Goal: Book appointment/travel/reservation

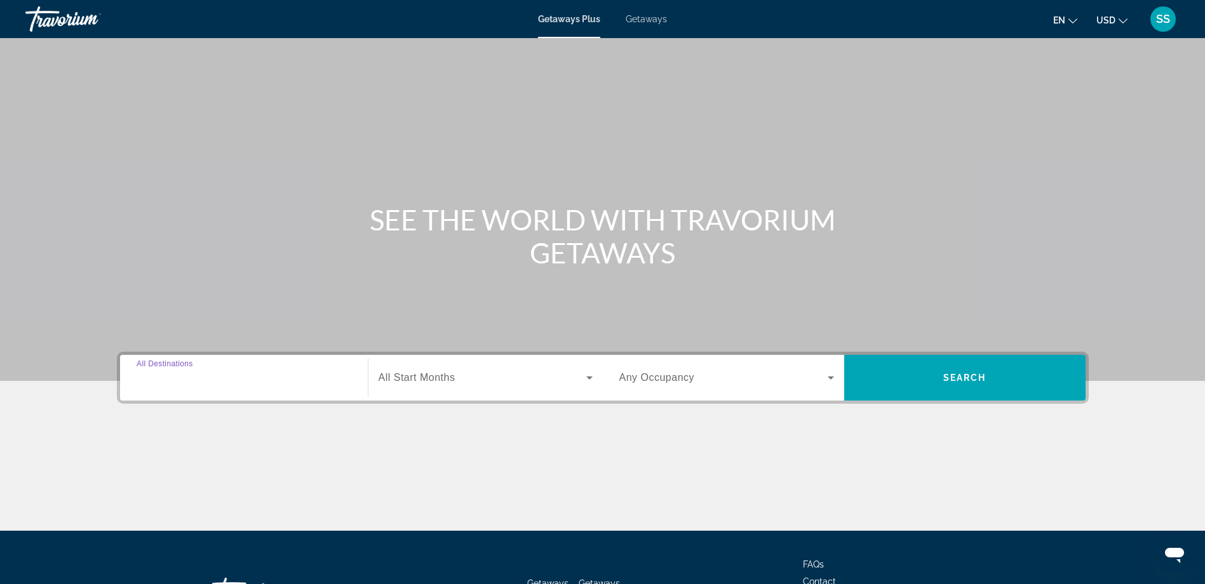
click at [232, 382] on input "Destination All Destinations" at bounding box center [244, 378] width 215 height 15
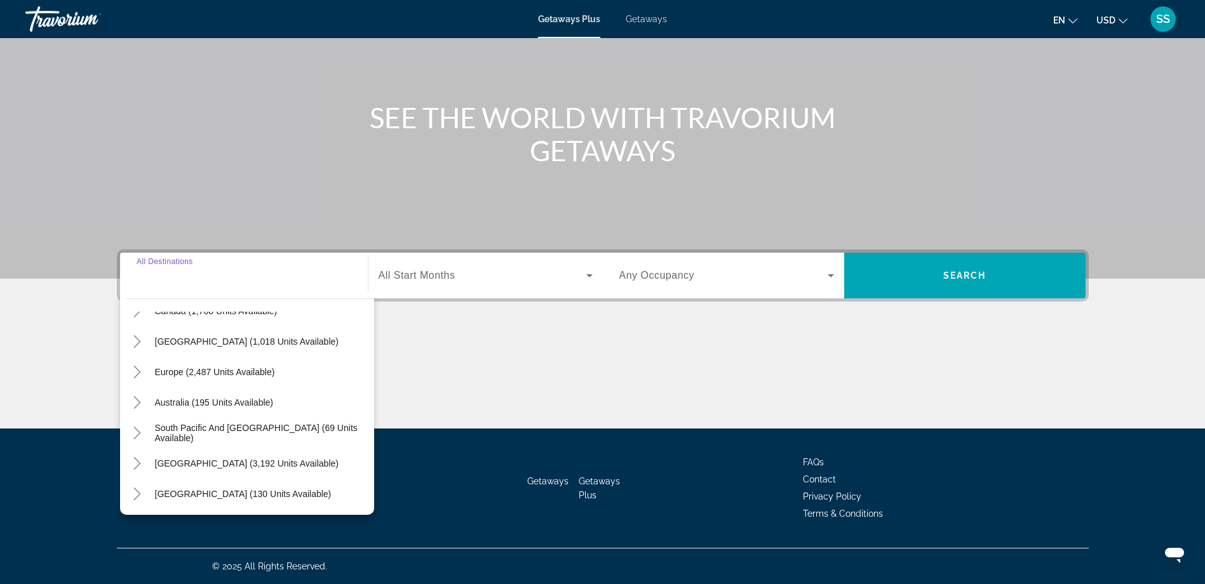
scroll to position [127, 0]
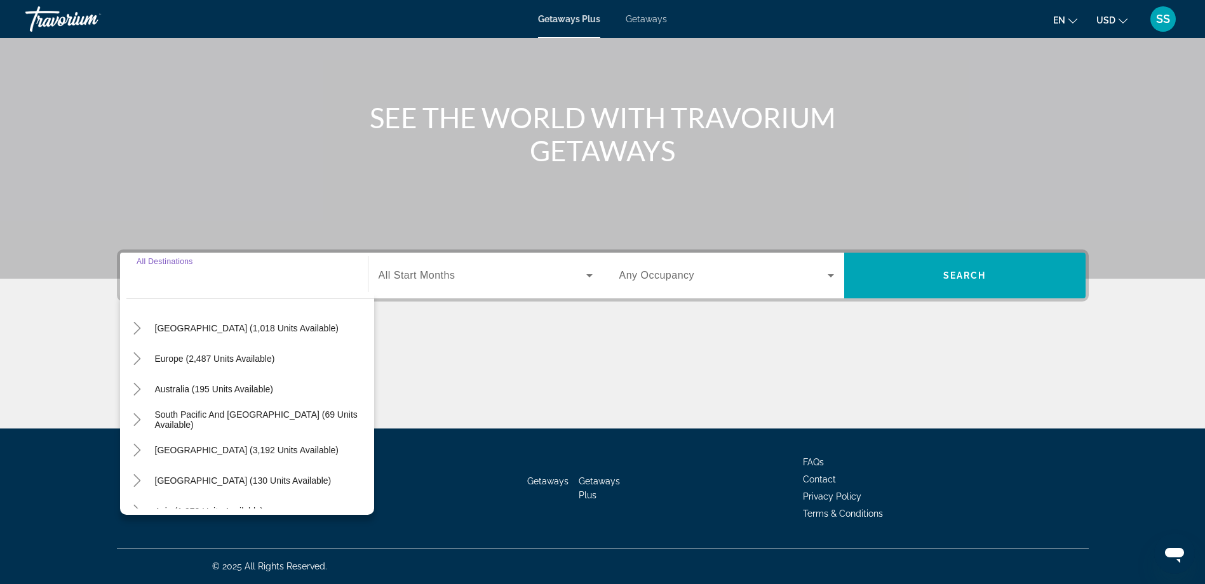
click at [241, 360] on span "Europe (2,487 units available)" at bounding box center [215, 359] width 120 height 10
type input "**********"
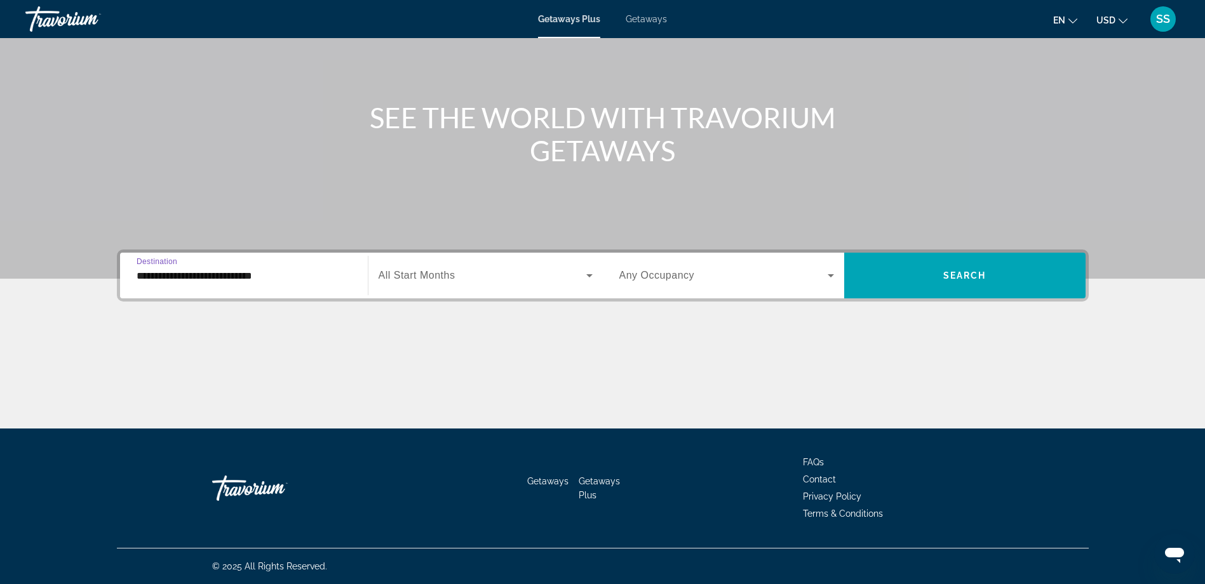
click at [464, 281] on span "Search widget" at bounding box center [483, 275] width 208 height 15
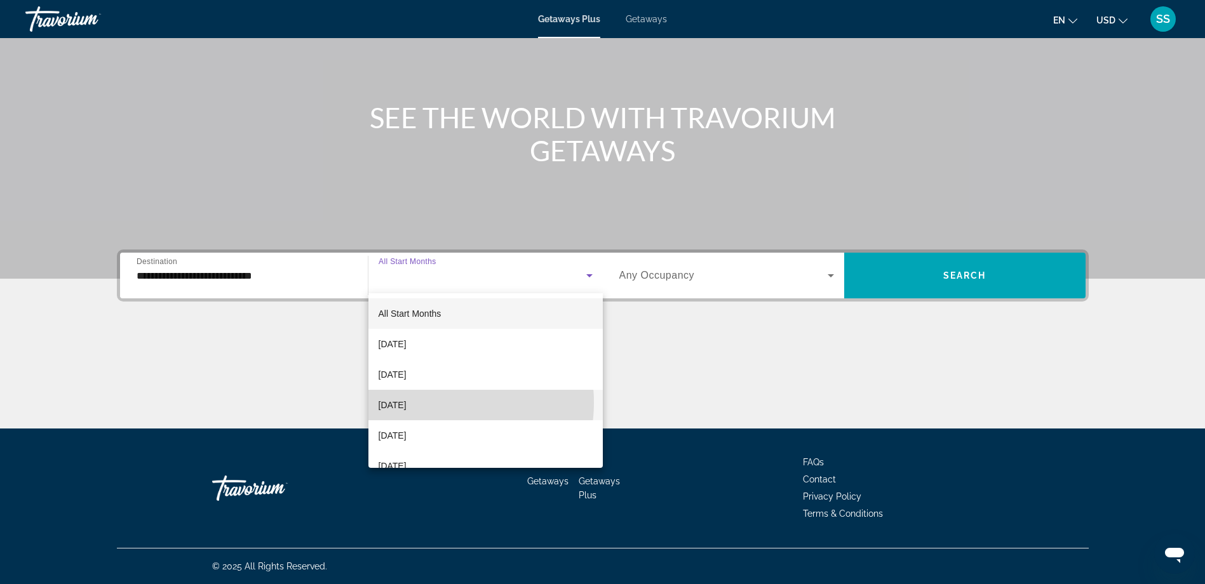
click at [407, 403] on span "[DATE]" at bounding box center [393, 405] width 28 height 15
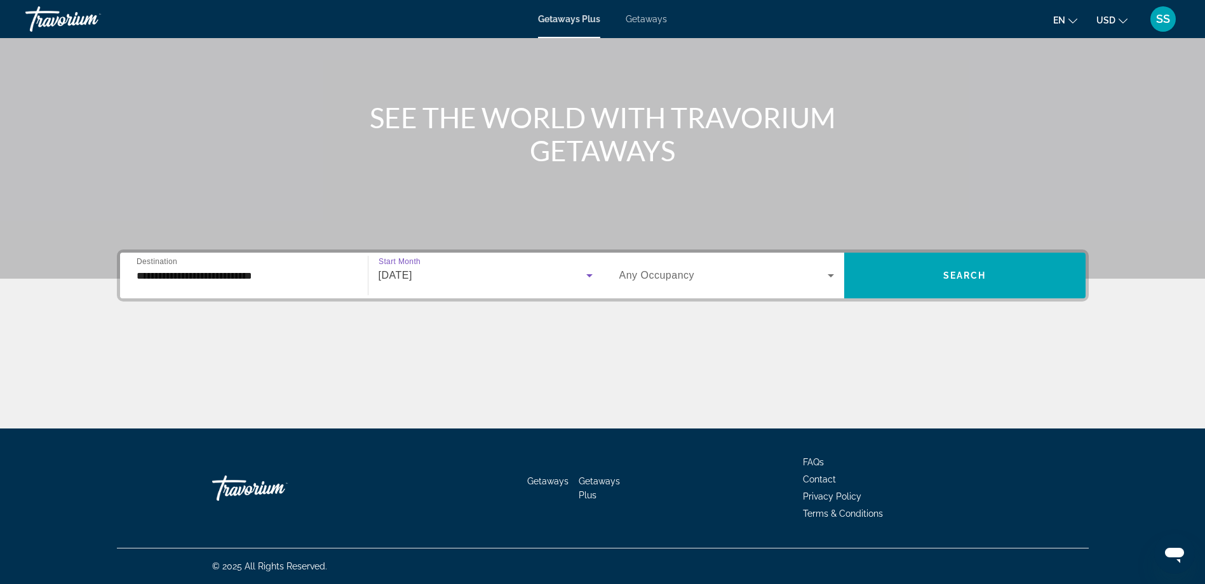
click at [805, 271] on span "Search widget" at bounding box center [723, 275] width 208 height 15
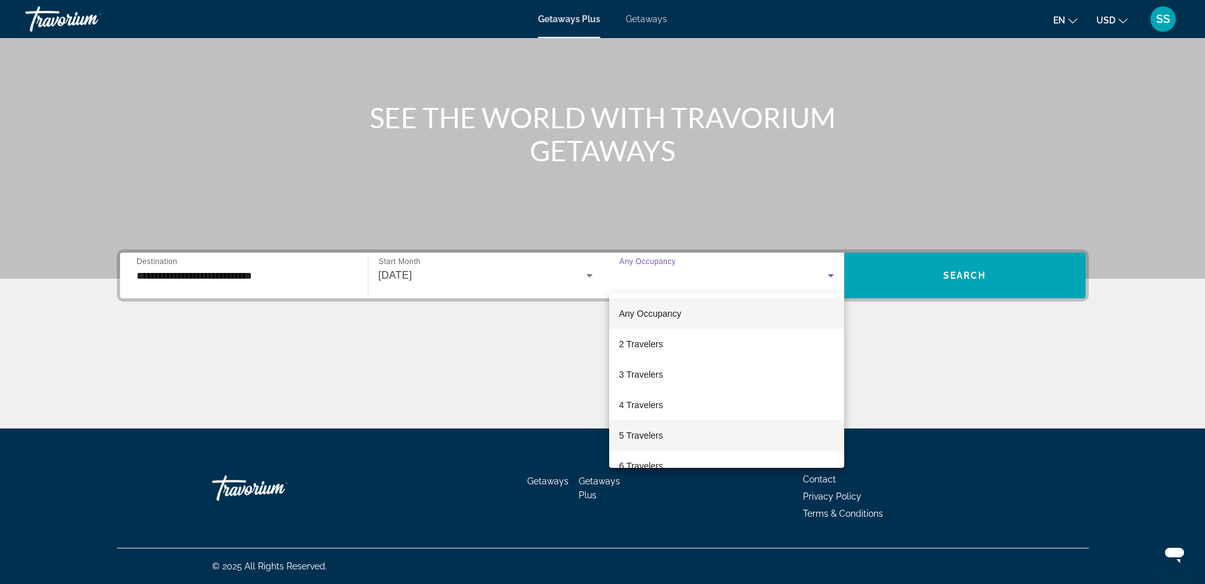
click at [659, 437] on span "5 Travelers" at bounding box center [641, 435] width 44 height 15
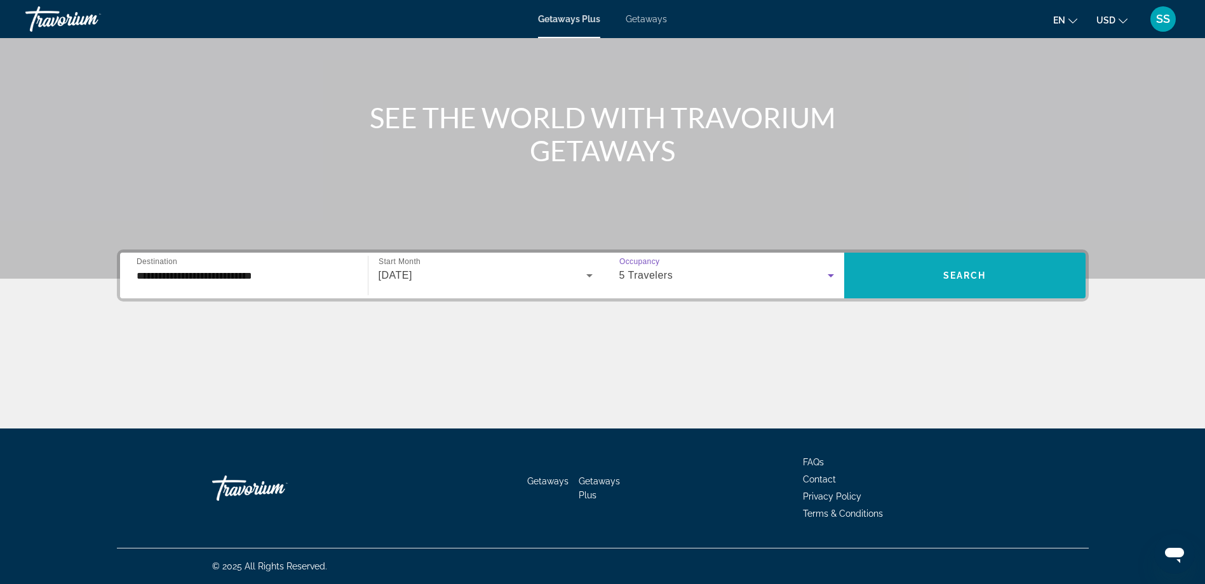
click at [951, 278] on span "Search" at bounding box center [964, 276] width 43 height 10
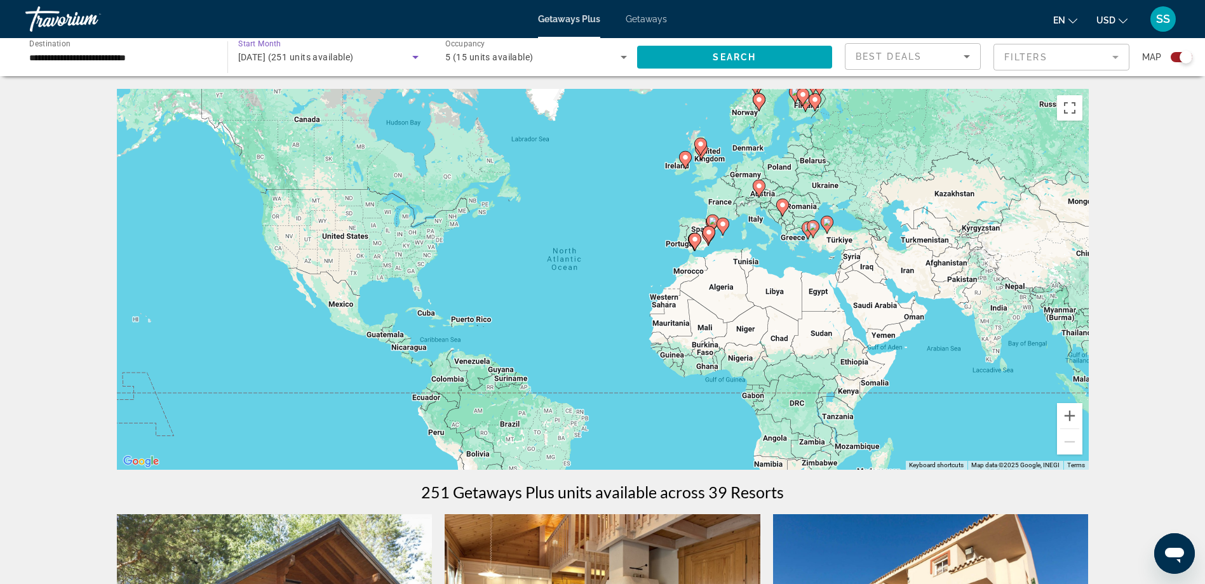
click at [354, 52] on span "[DATE] (251 units available)" at bounding box center [296, 57] width 116 height 10
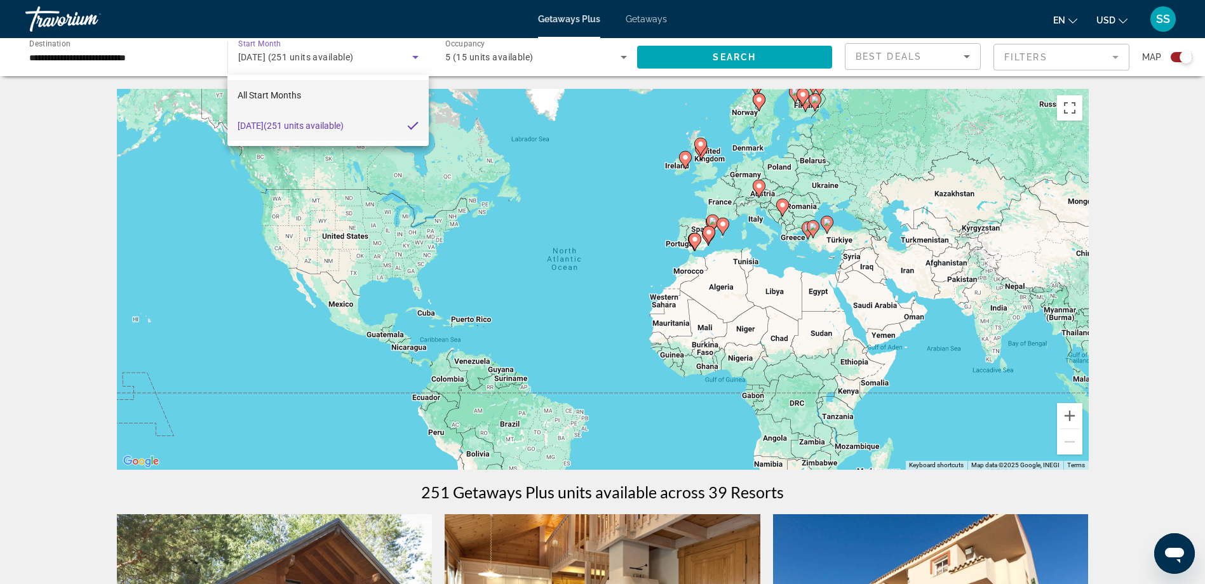
click at [290, 97] on span "All Start Months" at bounding box center [270, 95] width 64 height 10
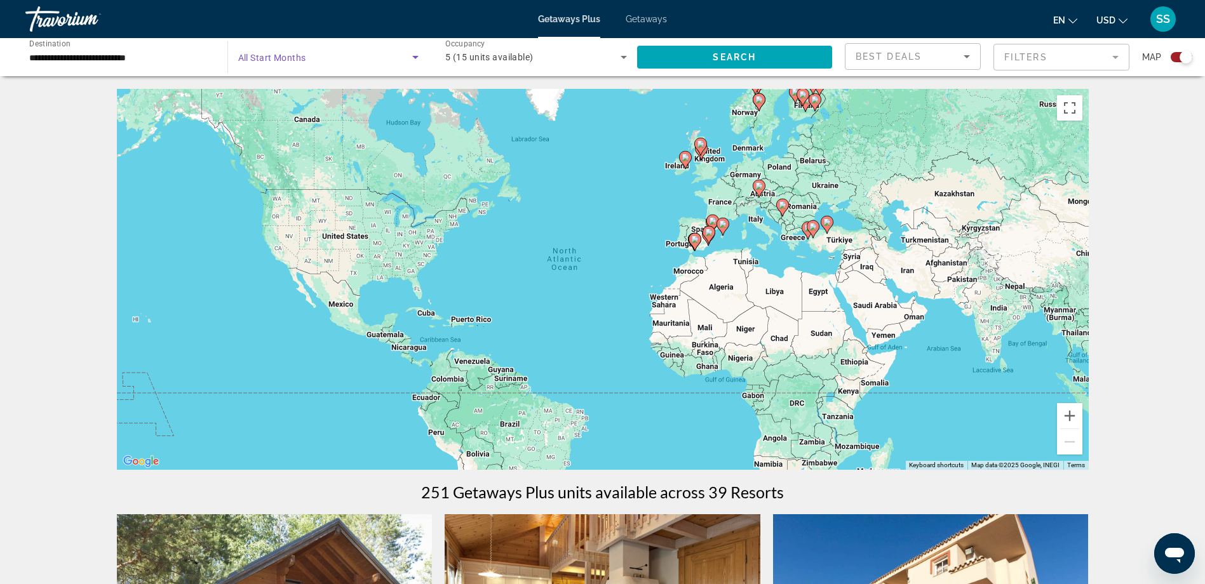
click at [316, 57] on span "Search widget" at bounding box center [325, 57] width 175 height 15
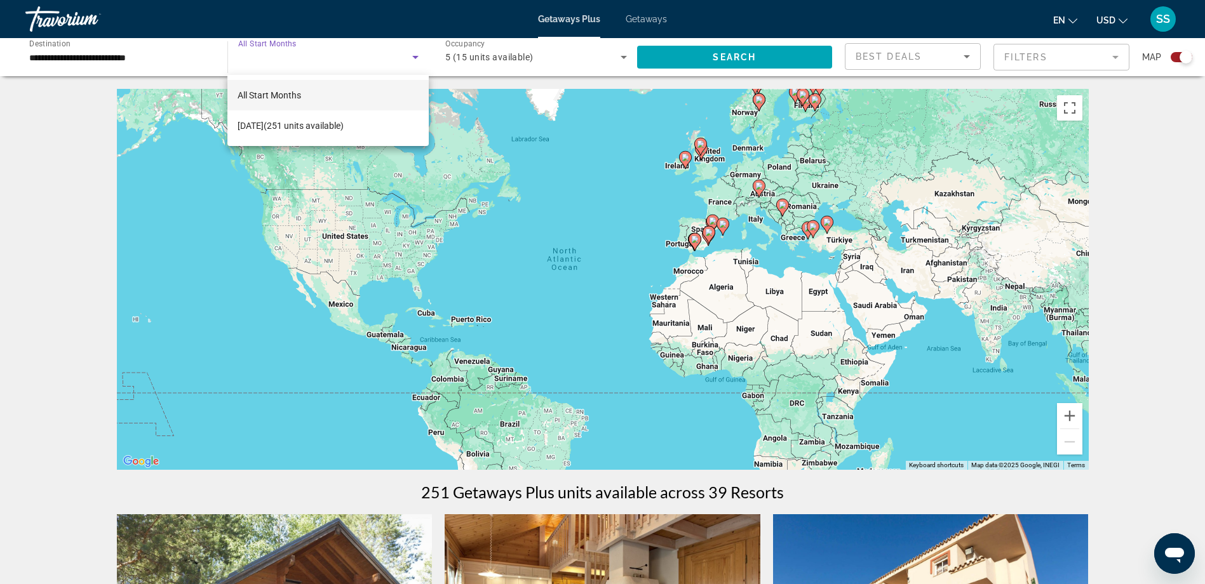
click at [259, 46] on div at bounding box center [602, 292] width 1205 height 584
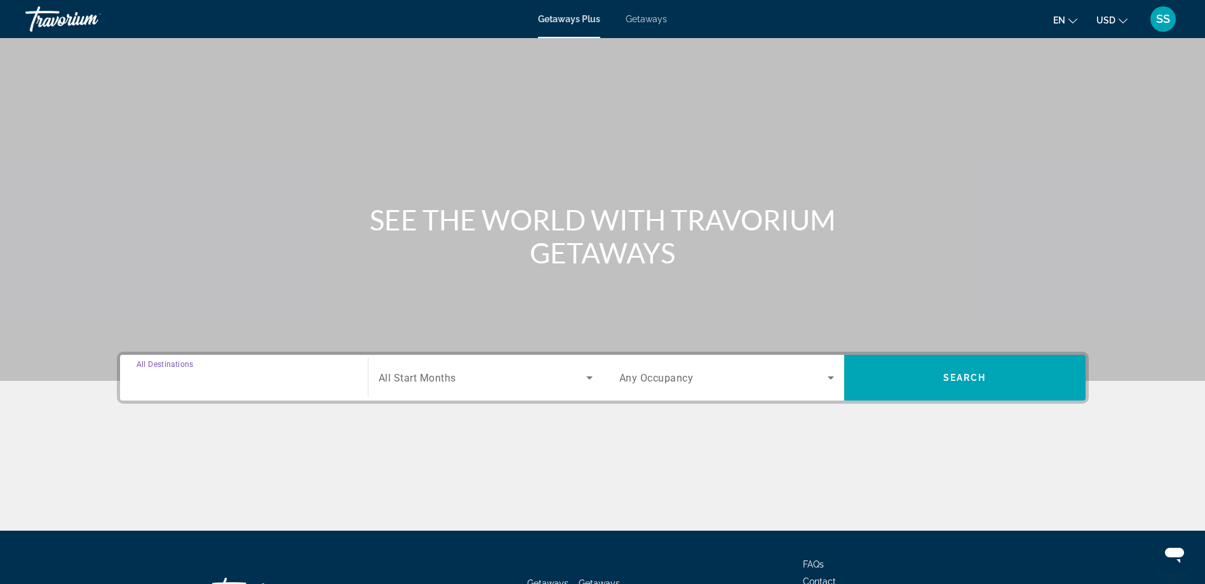
click at [257, 381] on input "Destination All Destinations" at bounding box center [244, 378] width 215 height 15
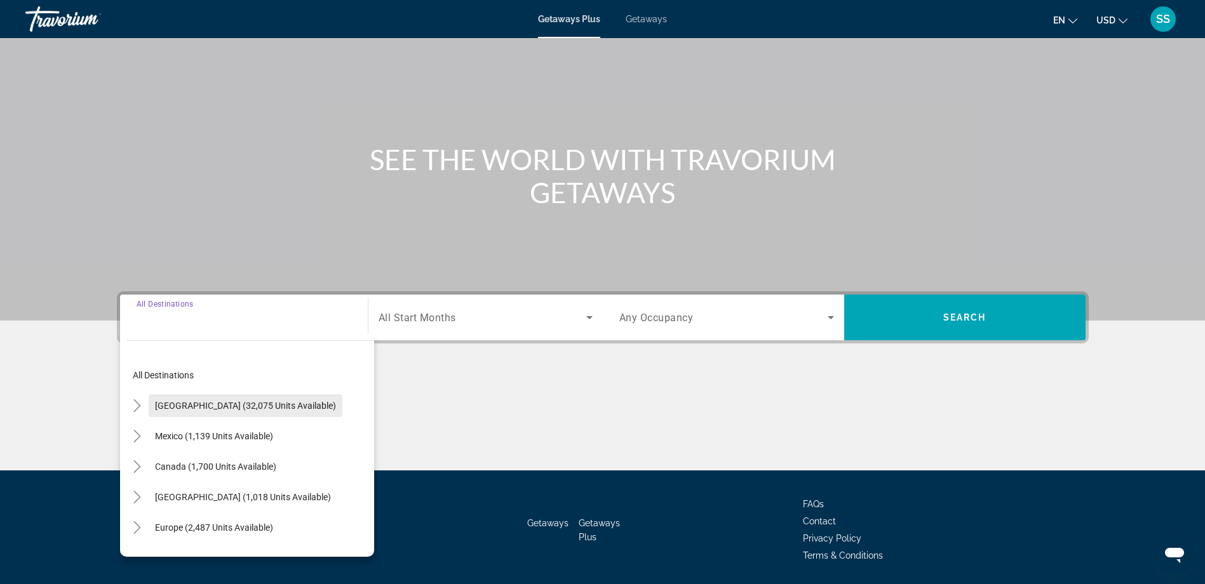
scroll to position [102, 0]
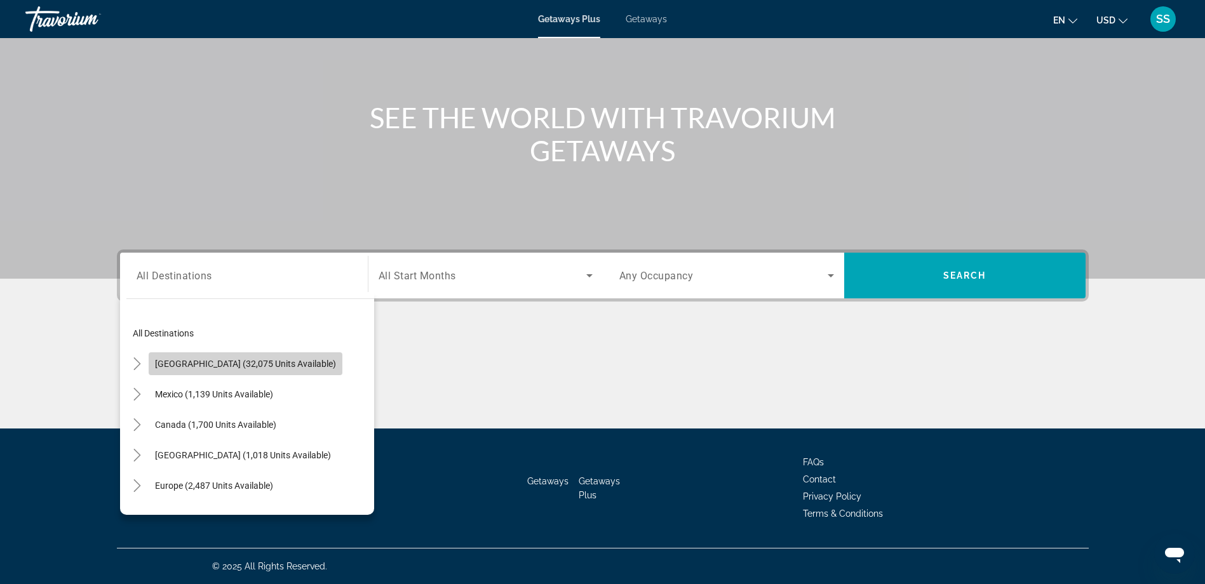
click at [271, 367] on span "[GEOGRAPHIC_DATA] (32,075 units available)" at bounding box center [245, 364] width 181 height 10
type input "**********"
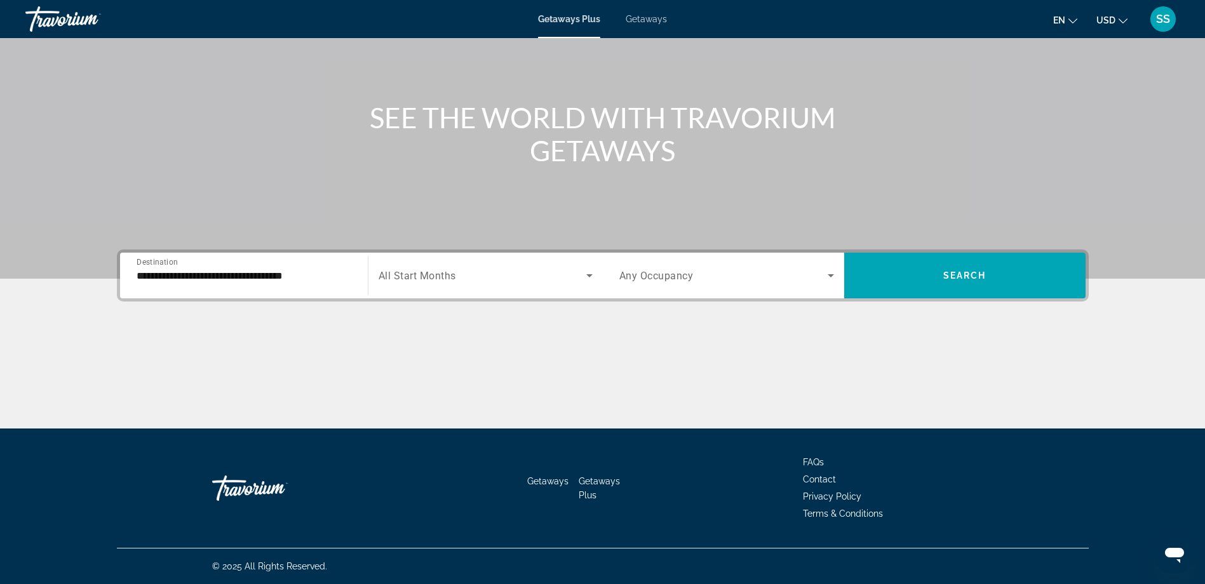
click at [419, 279] on span "All Start Months" at bounding box center [417, 276] width 77 height 12
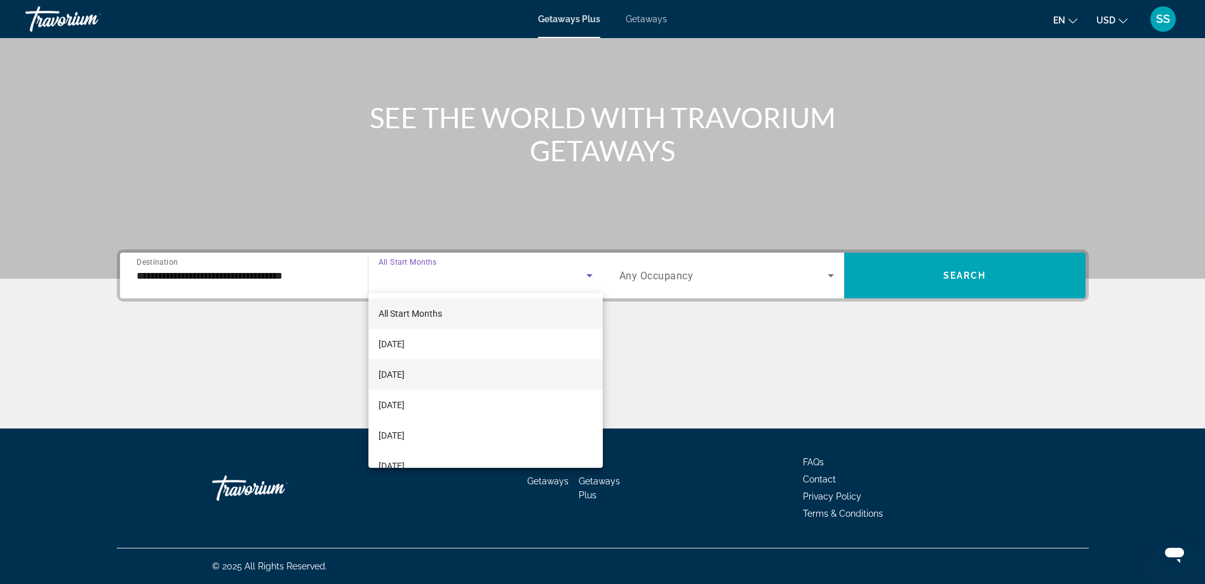
click at [405, 374] on span "[DATE]" at bounding box center [392, 374] width 26 height 15
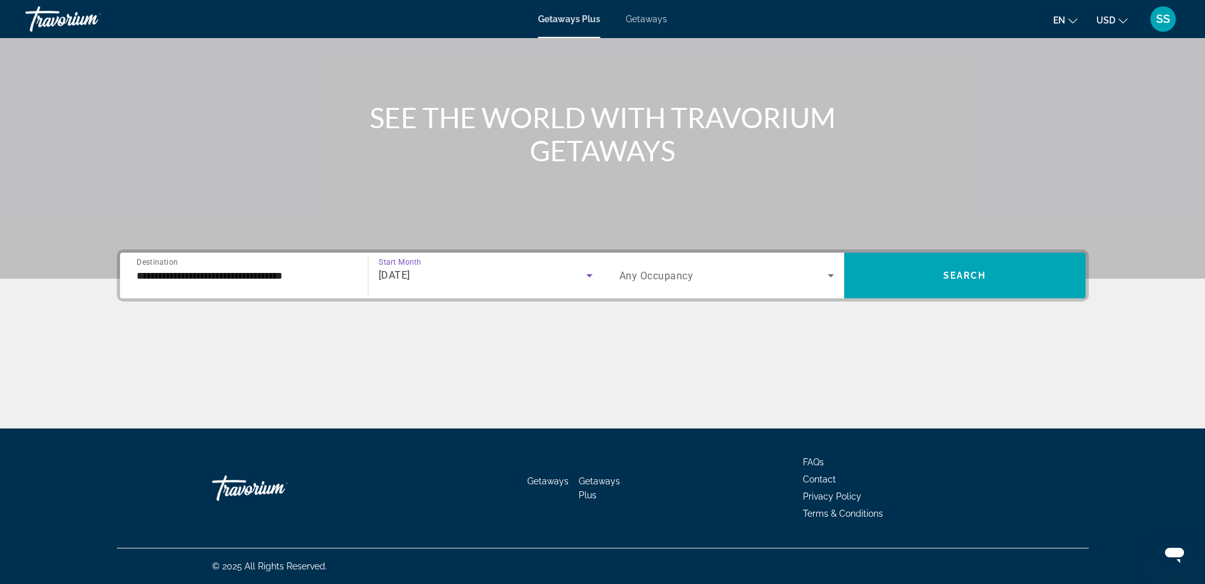
click at [758, 269] on span "Search widget" at bounding box center [723, 275] width 208 height 15
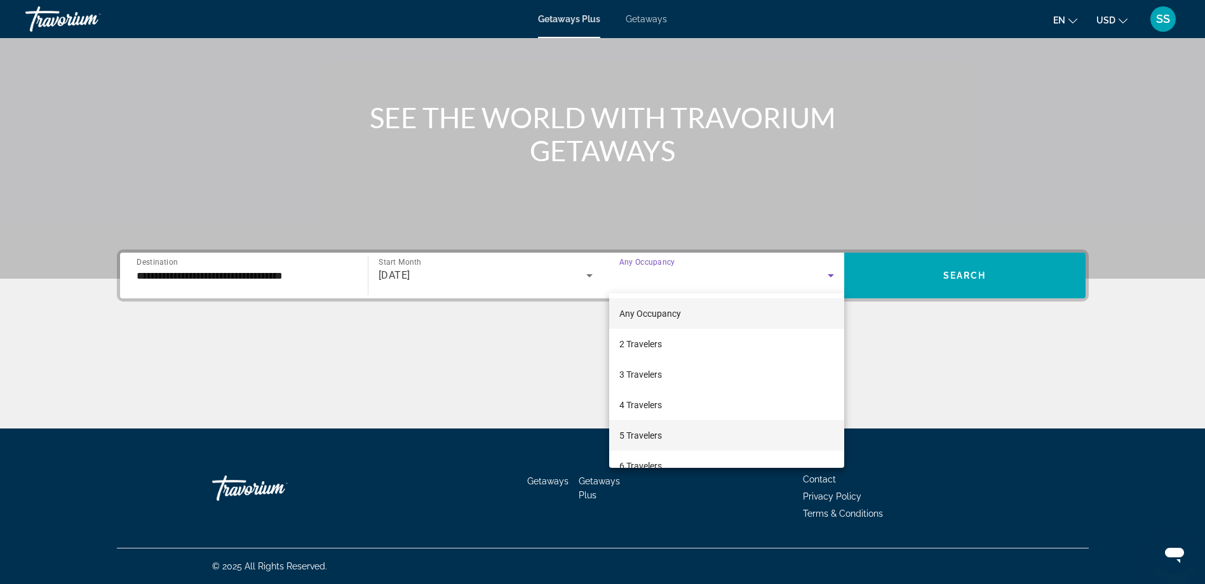
click at [647, 434] on span "5 Travelers" at bounding box center [640, 435] width 43 height 15
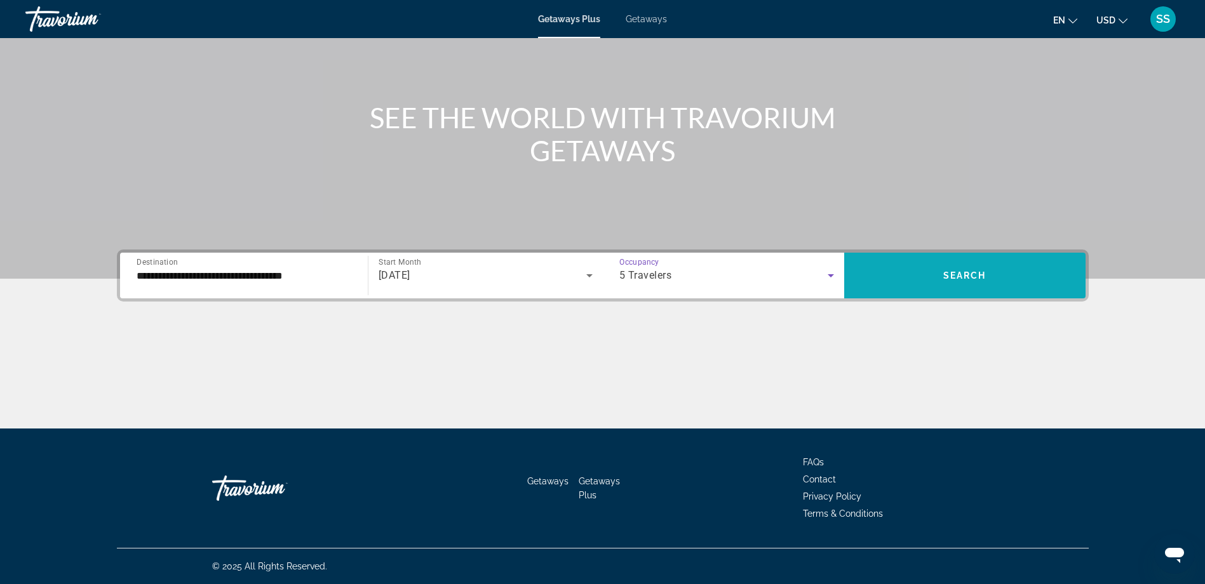
click at [968, 287] on span "Search widget" at bounding box center [964, 275] width 241 height 30
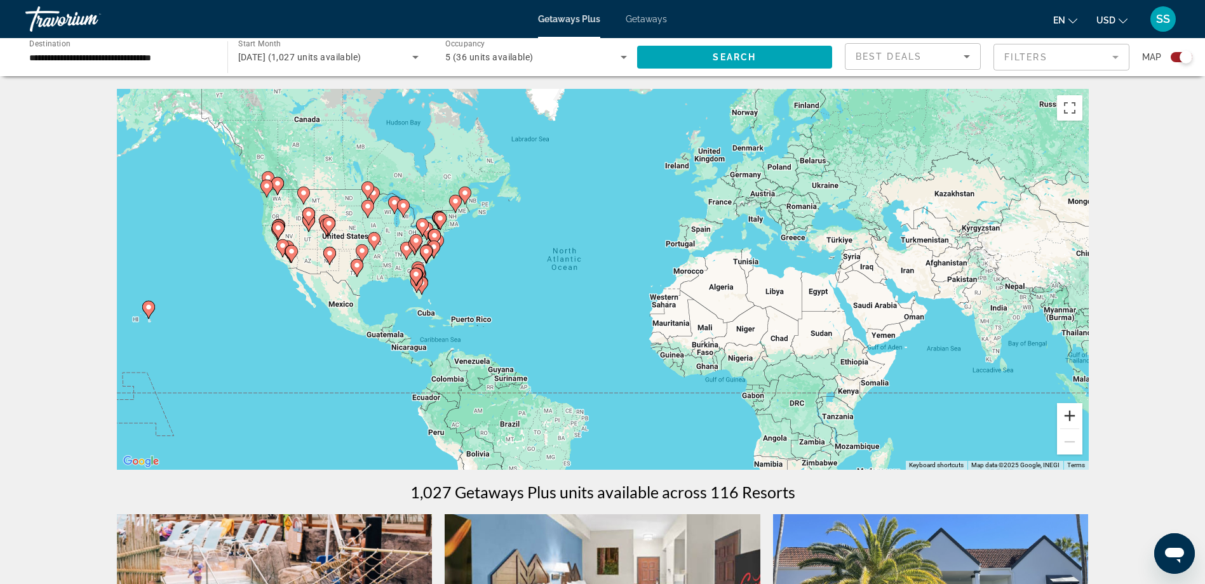
click at [1073, 417] on button "Zoom in" at bounding box center [1069, 415] width 25 height 25
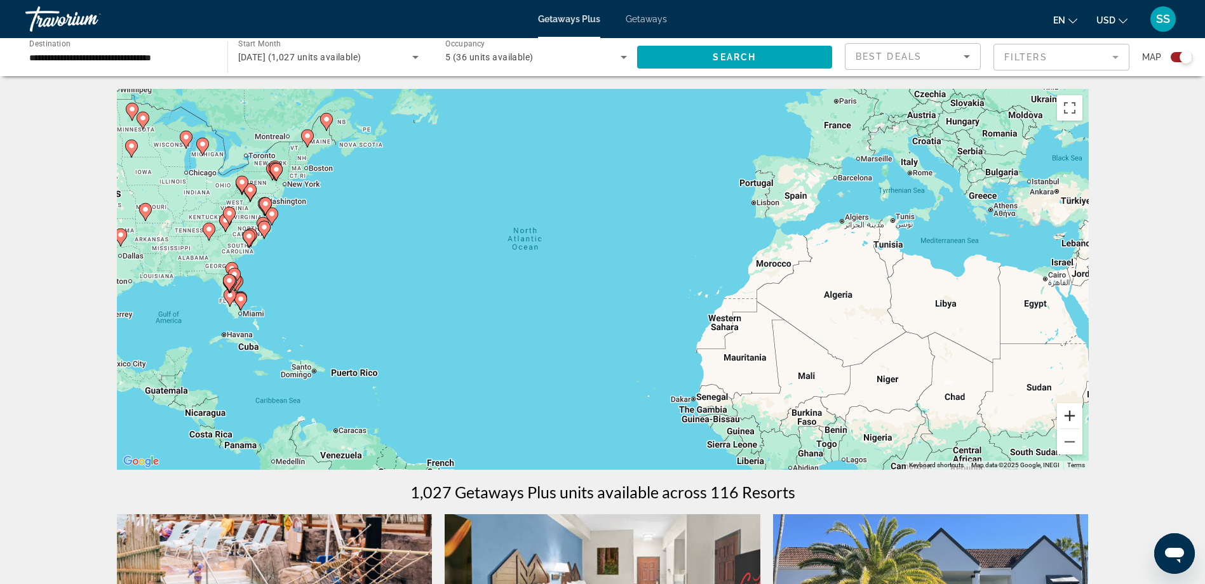
click at [1072, 416] on button "Zoom in" at bounding box center [1069, 415] width 25 height 25
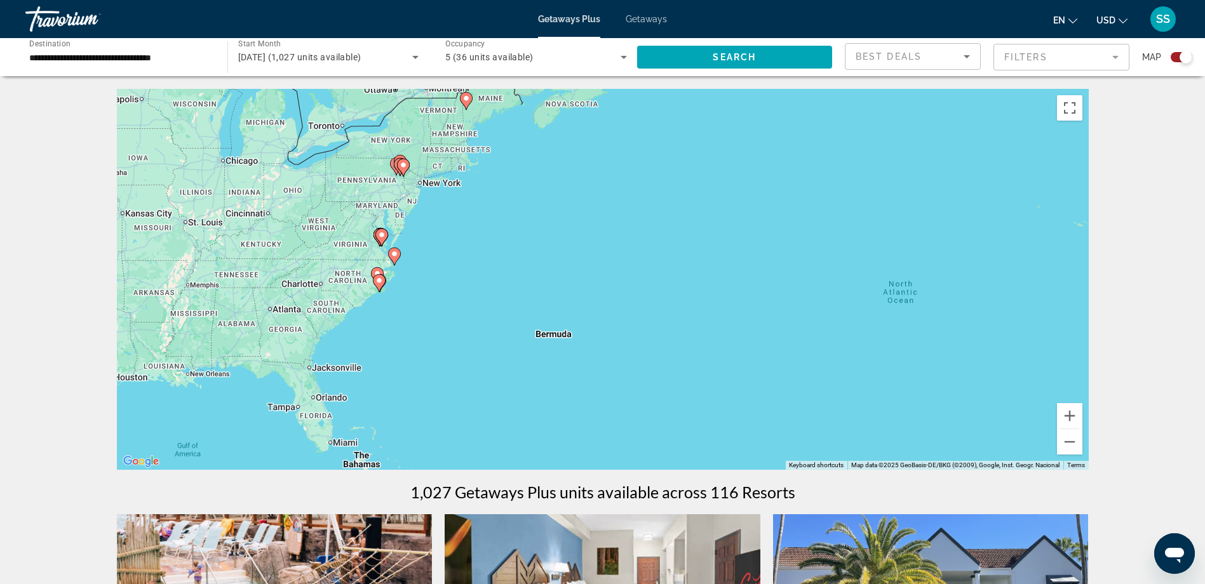
drag, startPoint x: 248, startPoint y: 281, endPoint x: 703, endPoint y: 376, distance: 465.2
click at [703, 376] on div "To activate drag with keyboard, press Alt + Enter. Once in keyboard drag state,…" at bounding box center [603, 279] width 972 height 381
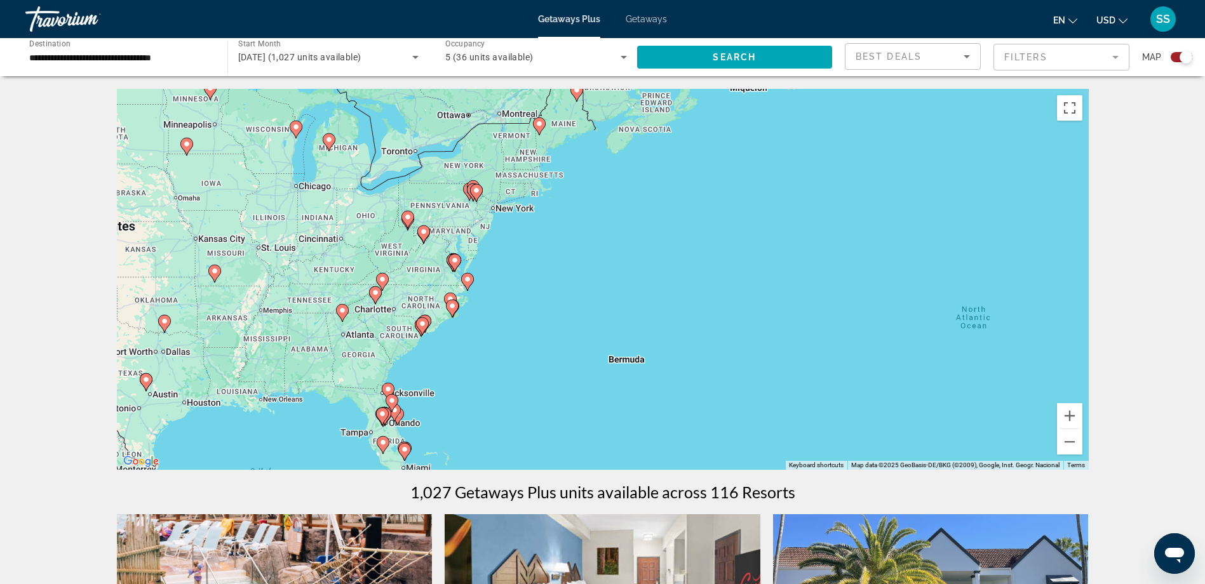
drag, startPoint x: 513, startPoint y: 248, endPoint x: 594, endPoint y: 278, distance: 86.4
click at [594, 278] on div "To activate drag with keyboard, press Alt + Enter. Once in keyboard drag state,…" at bounding box center [603, 279] width 972 height 381
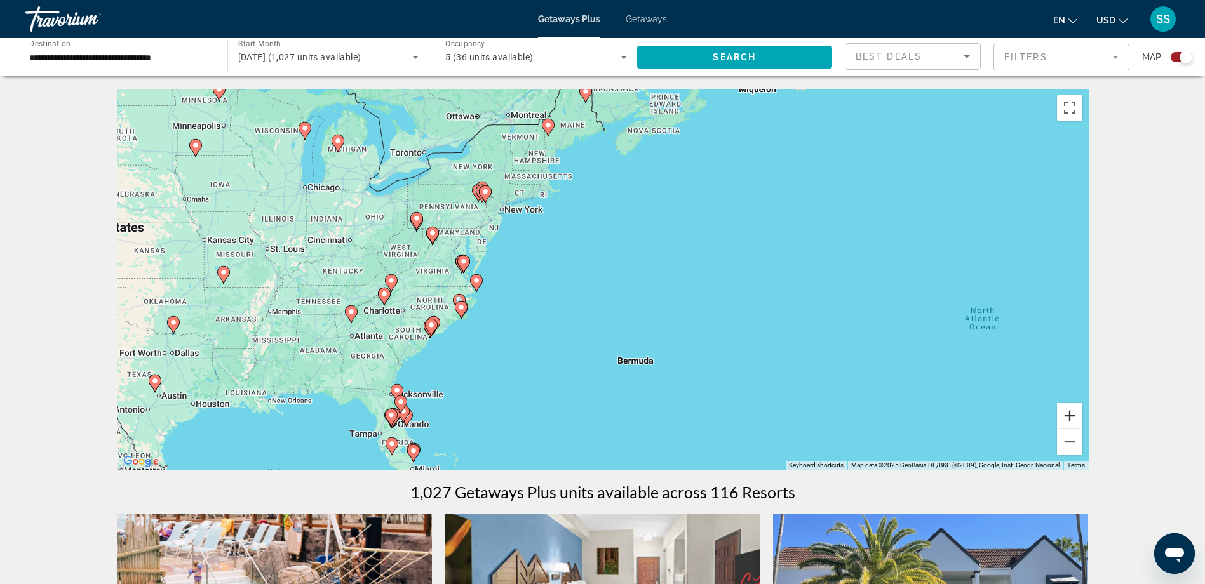
click at [1071, 414] on button "Zoom in" at bounding box center [1069, 415] width 25 height 25
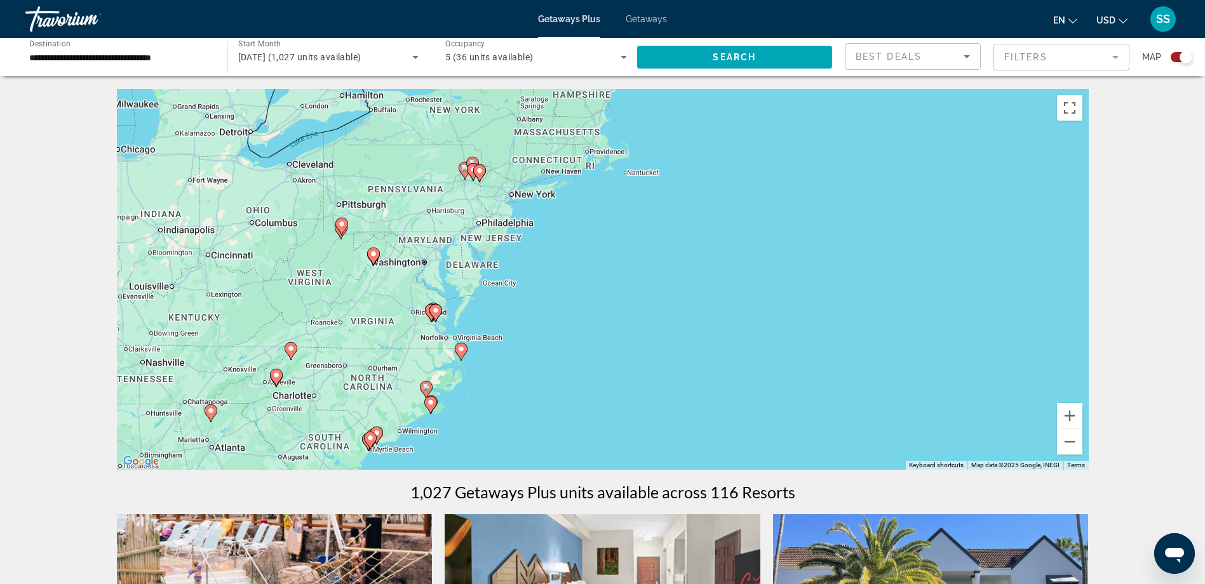
drag, startPoint x: 517, startPoint y: 252, endPoint x: 643, endPoint y: 311, distance: 139.8
click at [643, 311] on div "To activate drag with keyboard, press Alt + Enter. Once in keyboard drag state,…" at bounding box center [603, 279] width 972 height 381
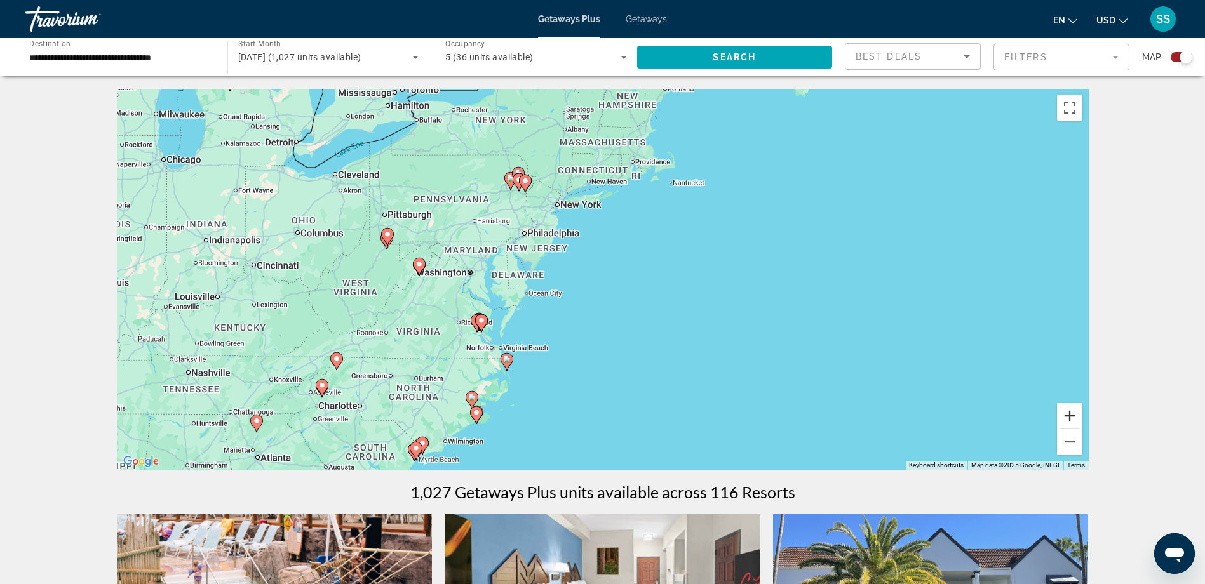
click at [1069, 415] on button "Zoom in" at bounding box center [1069, 415] width 25 height 25
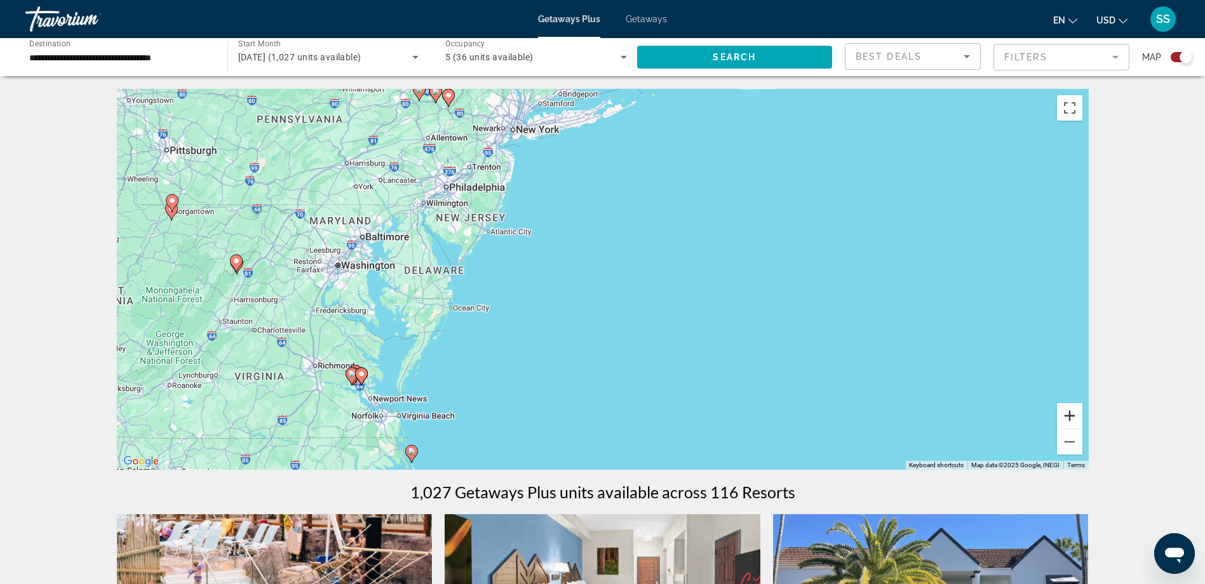
click at [1069, 415] on button "Zoom in" at bounding box center [1069, 415] width 25 height 25
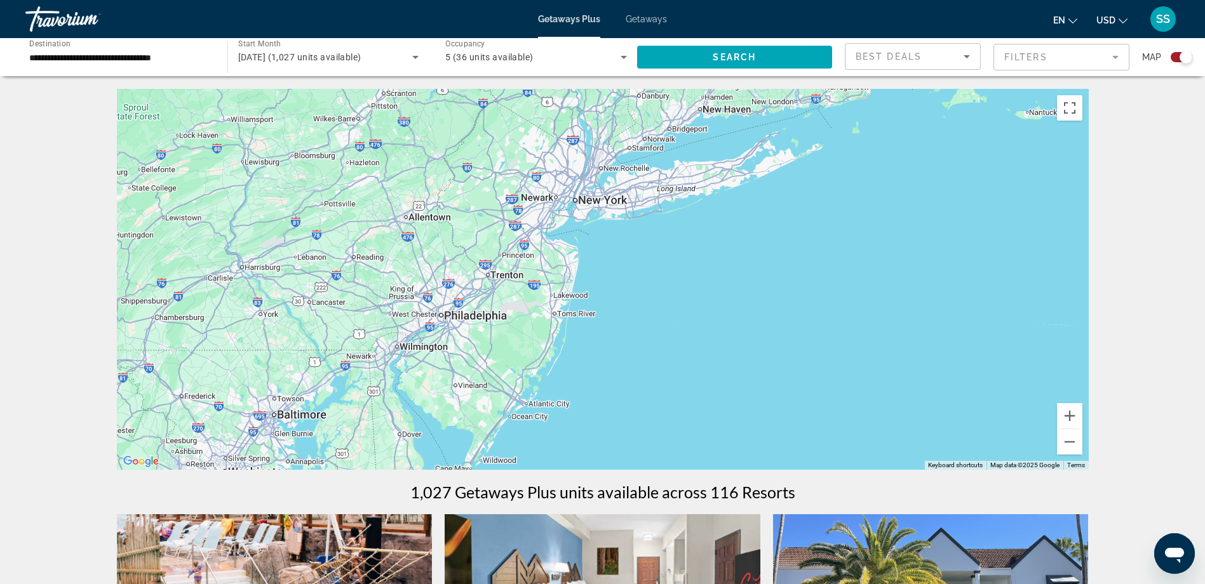
drag, startPoint x: 467, startPoint y: 226, endPoint x: 627, endPoint y: 456, distance: 280.2
click at [626, 455] on div "To activate drag with keyboard, press Alt + Enter. Once in keyboard drag state,…" at bounding box center [603, 279] width 972 height 381
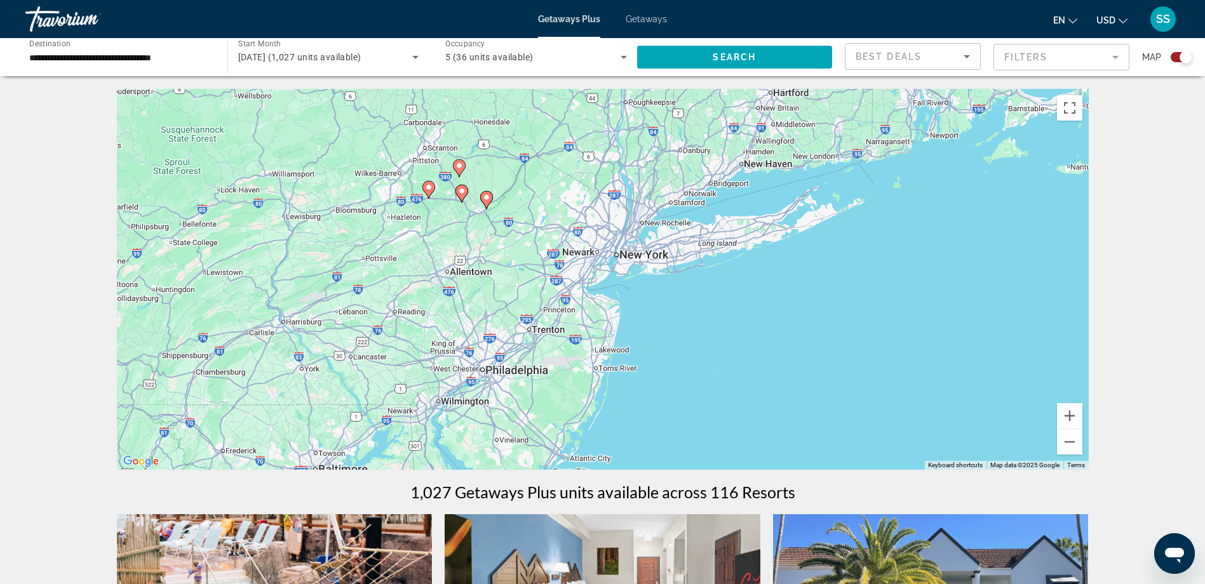
drag, startPoint x: 664, startPoint y: 312, endPoint x: 694, endPoint y: 361, distance: 57.3
click at [694, 361] on div "To activate drag with keyboard, press Alt + Enter. Once in keyboard drag state,…" at bounding box center [603, 279] width 972 height 381
click at [486, 199] on image "Main content" at bounding box center [487, 198] width 8 height 8
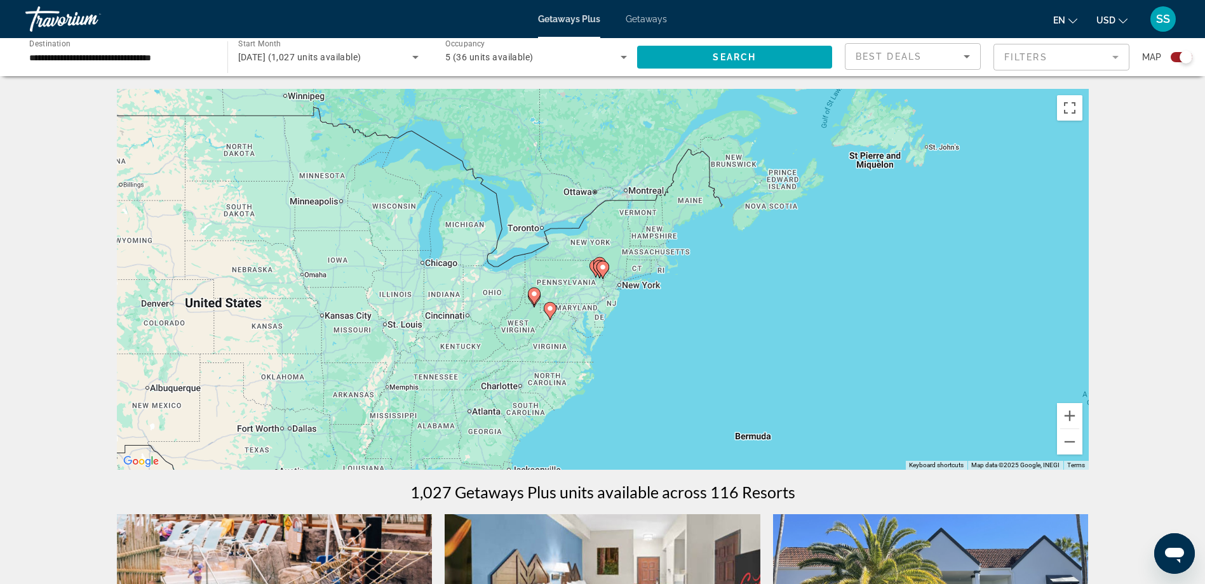
click at [602, 267] on image "Main content" at bounding box center [603, 268] width 8 height 8
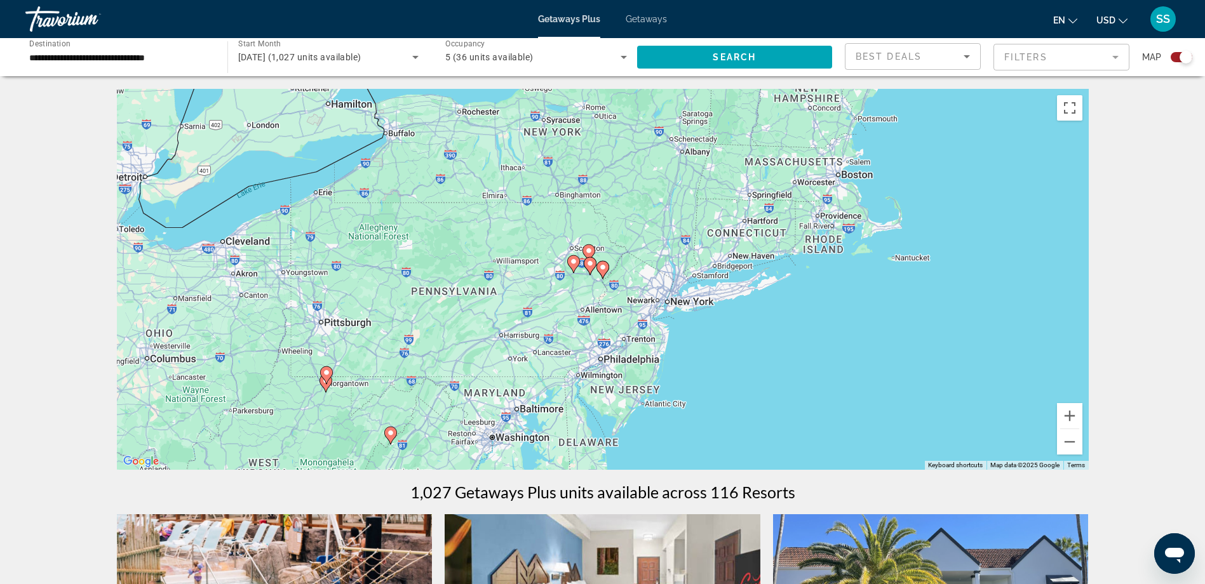
click at [602, 267] on image "Main content" at bounding box center [603, 268] width 8 height 8
type input "**********"
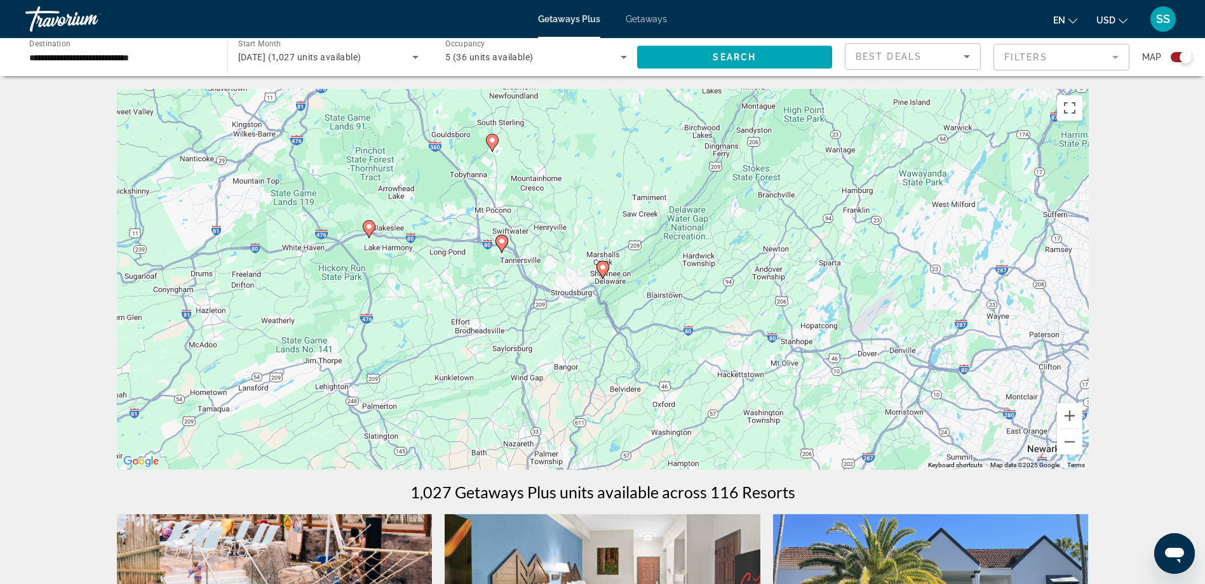
click at [969, 56] on icon "Sort by" at bounding box center [967, 56] width 6 height 3
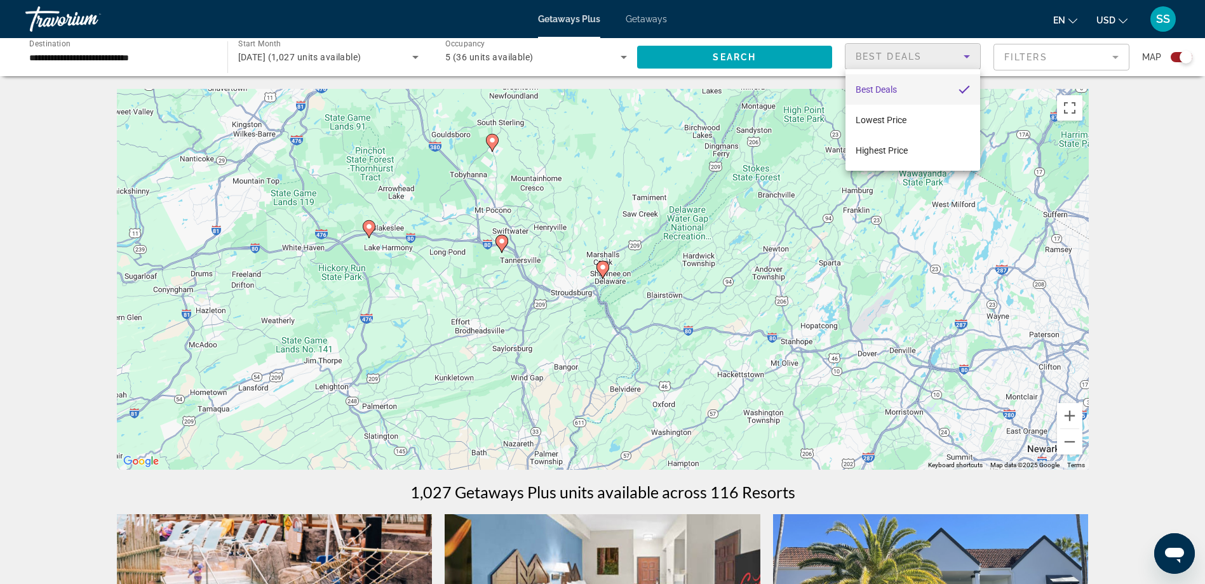
click at [964, 56] on div at bounding box center [602, 292] width 1205 height 584
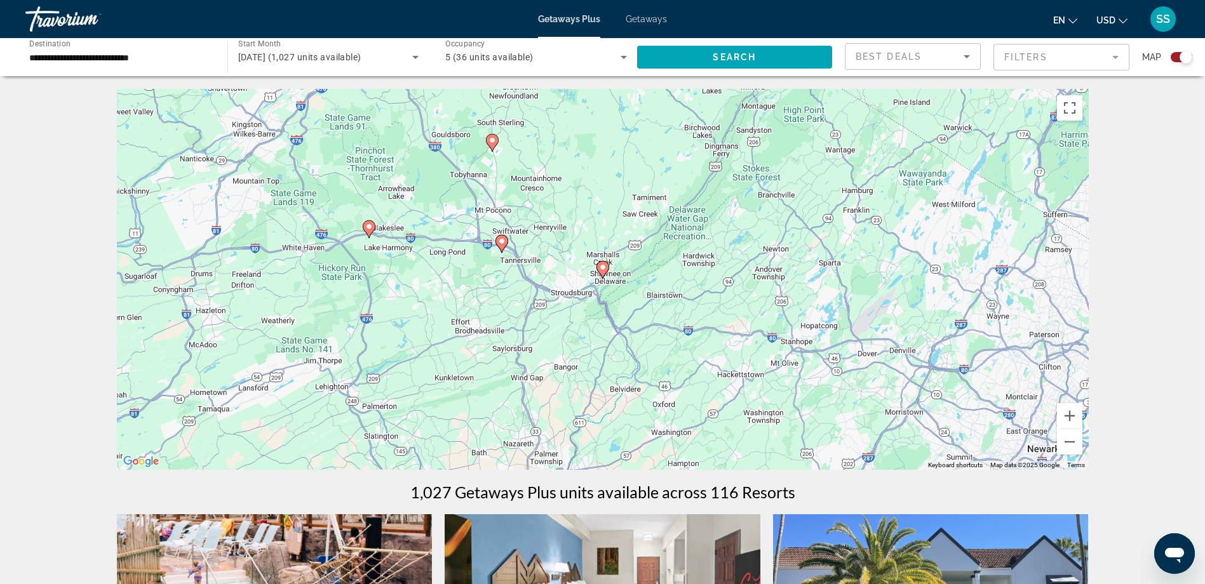
click at [639, 18] on span "Getaways" at bounding box center [646, 19] width 41 height 10
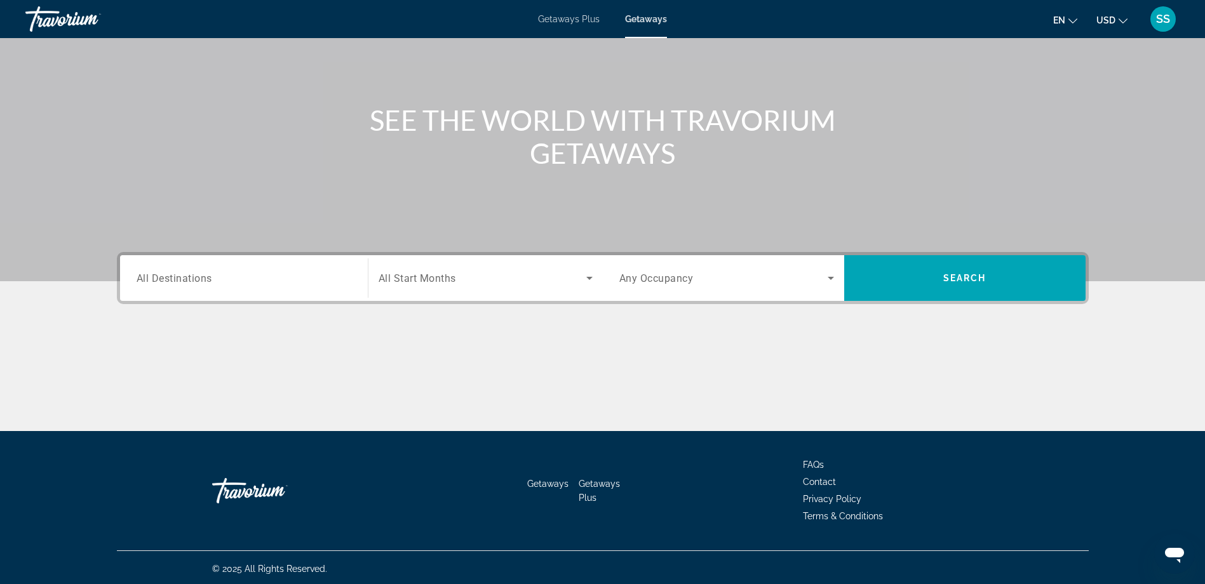
scroll to position [102, 0]
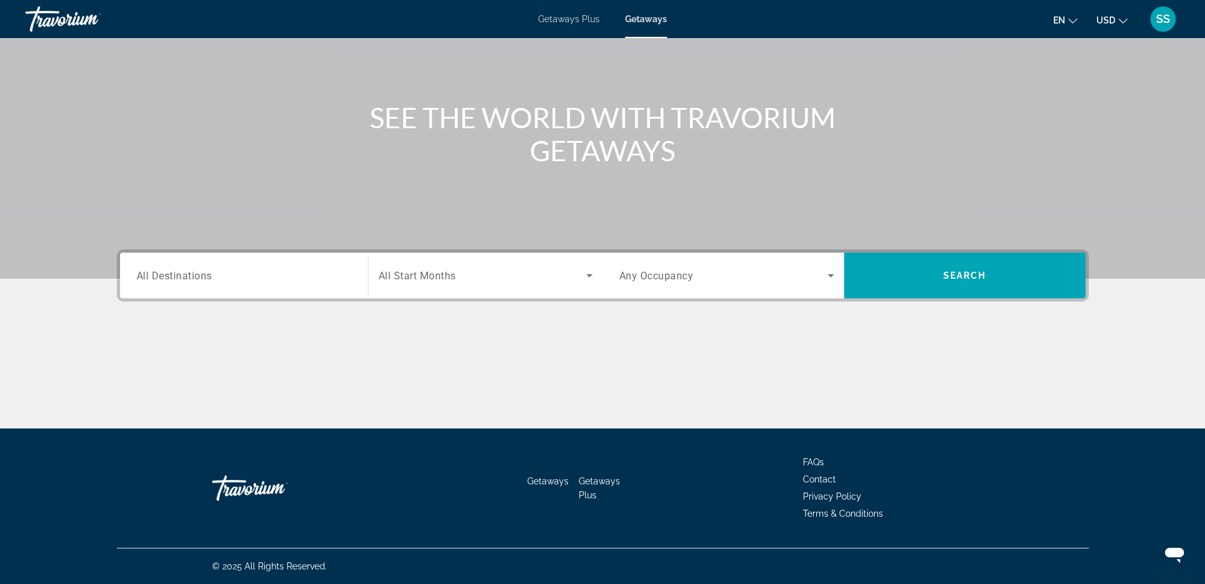
click at [231, 275] on input "Destination All Destinations" at bounding box center [244, 276] width 215 height 15
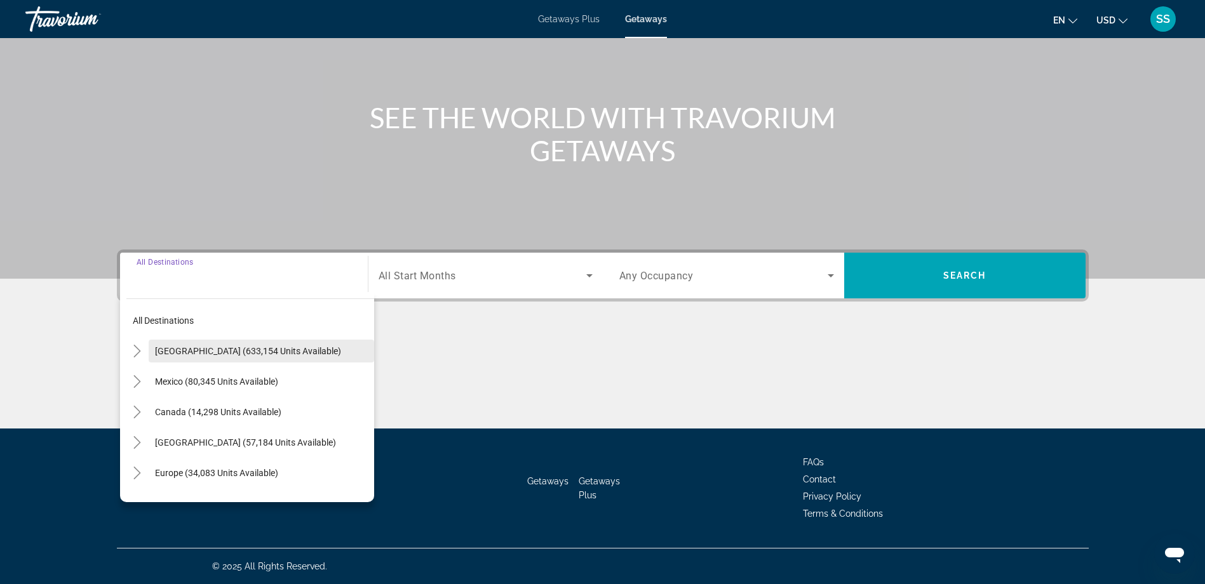
click at [260, 351] on span "[GEOGRAPHIC_DATA] (633,154 units available)" at bounding box center [248, 351] width 186 height 10
type input "**********"
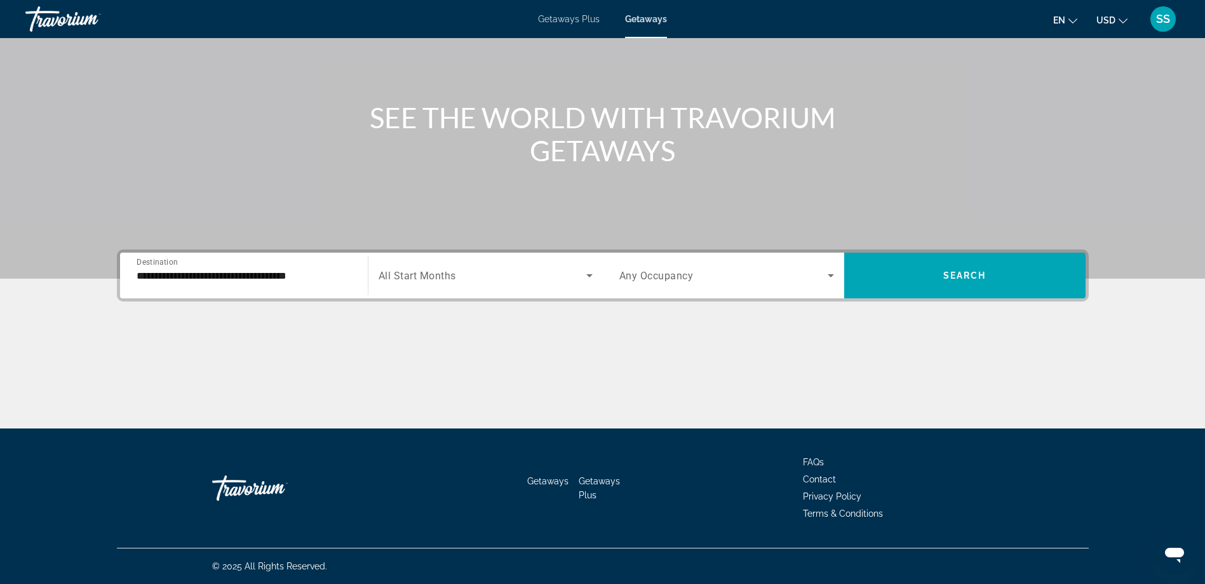
click at [442, 279] on span "All Start Months" at bounding box center [417, 276] width 77 height 12
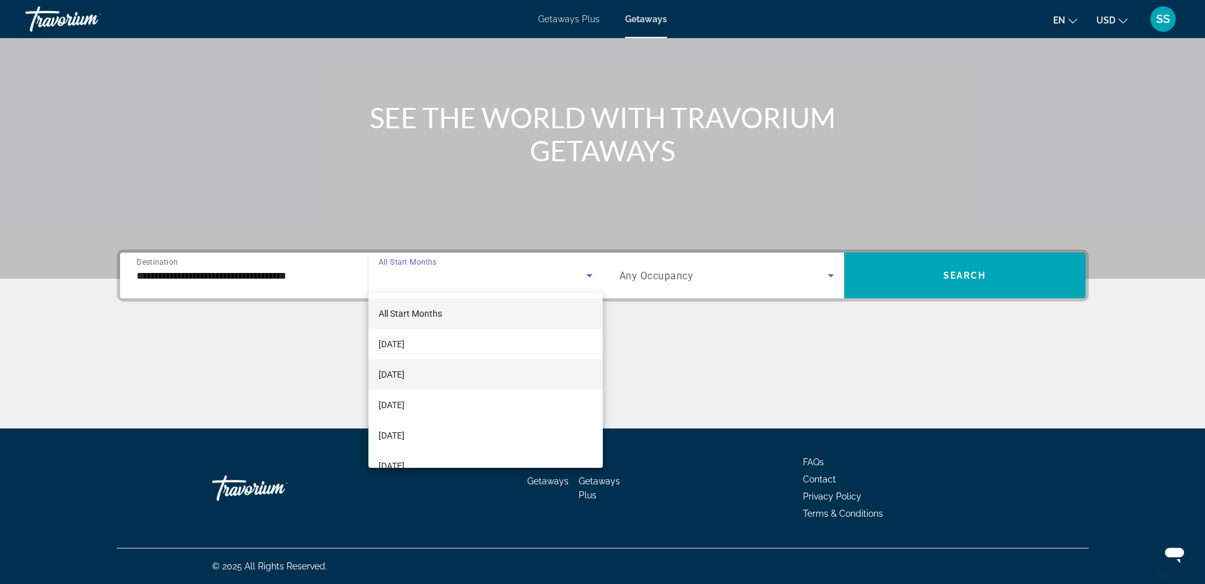
click at [405, 373] on span "[DATE]" at bounding box center [392, 374] width 26 height 15
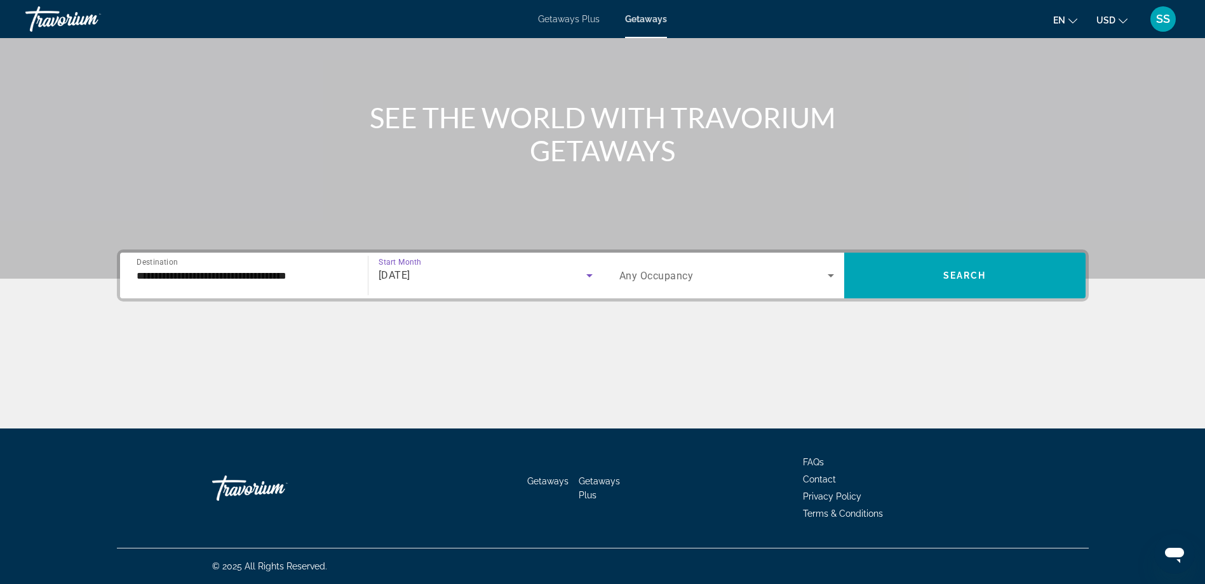
click at [680, 273] on span "Any Occupancy" at bounding box center [656, 276] width 74 height 12
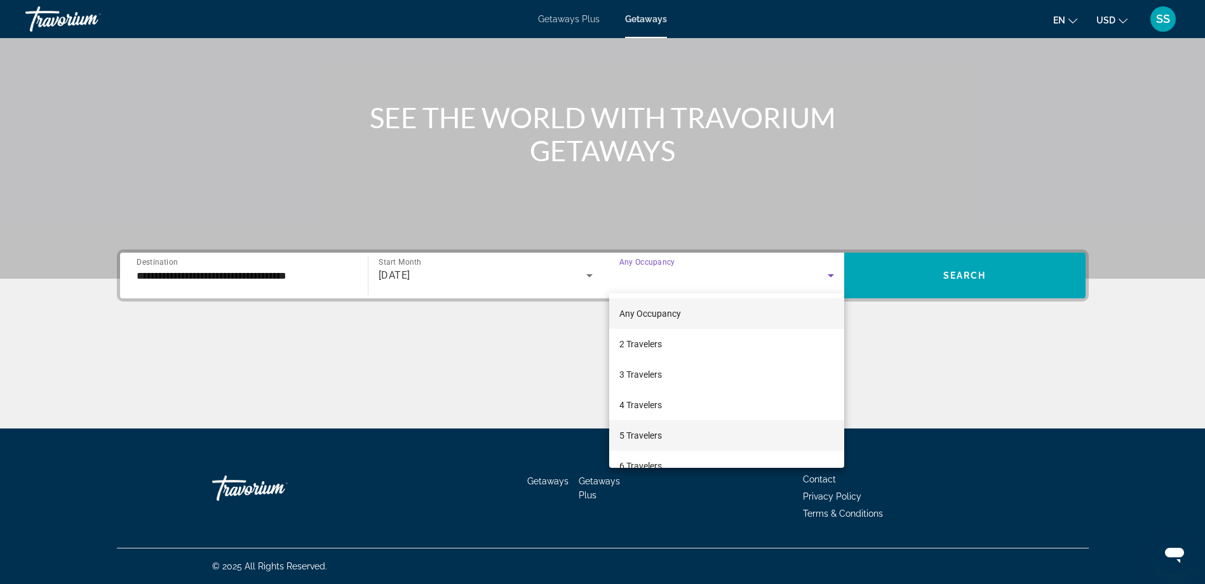
click at [646, 436] on span "5 Travelers" at bounding box center [640, 435] width 43 height 15
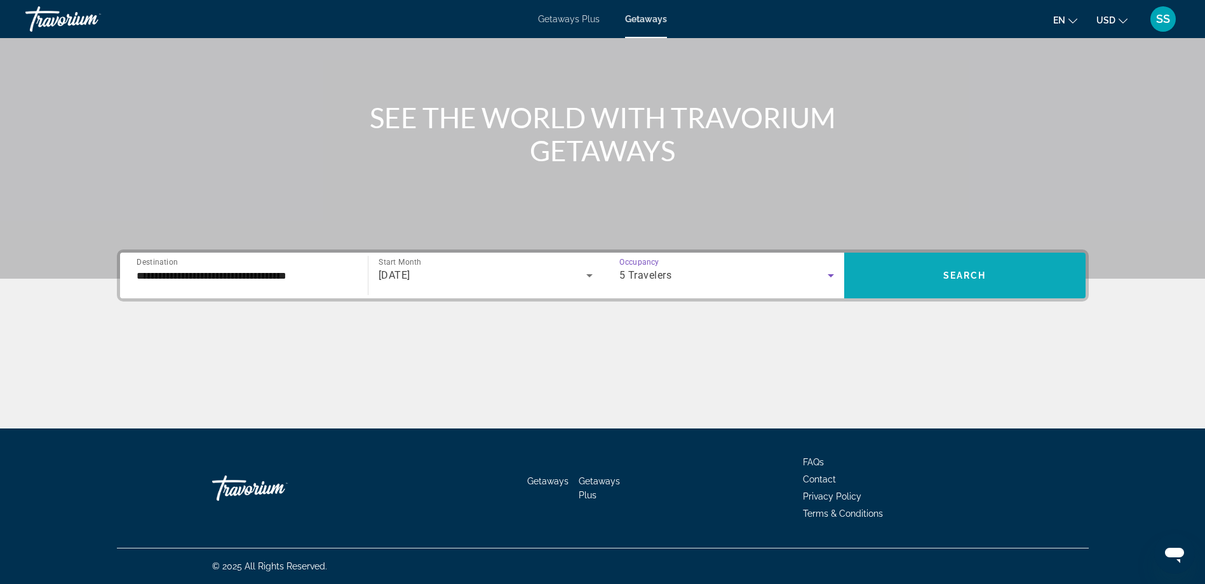
click at [955, 281] on span "Search widget" at bounding box center [964, 275] width 241 height 30
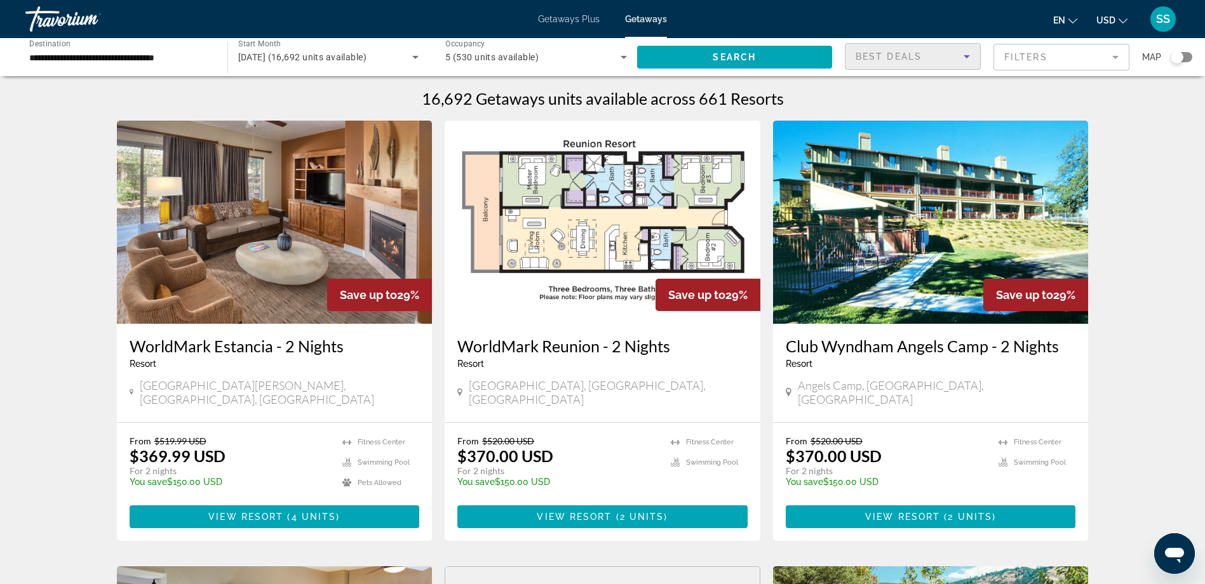
click at [934, 54] on div "Best Deals" at bounding box center [910, 56] width 108 height 15
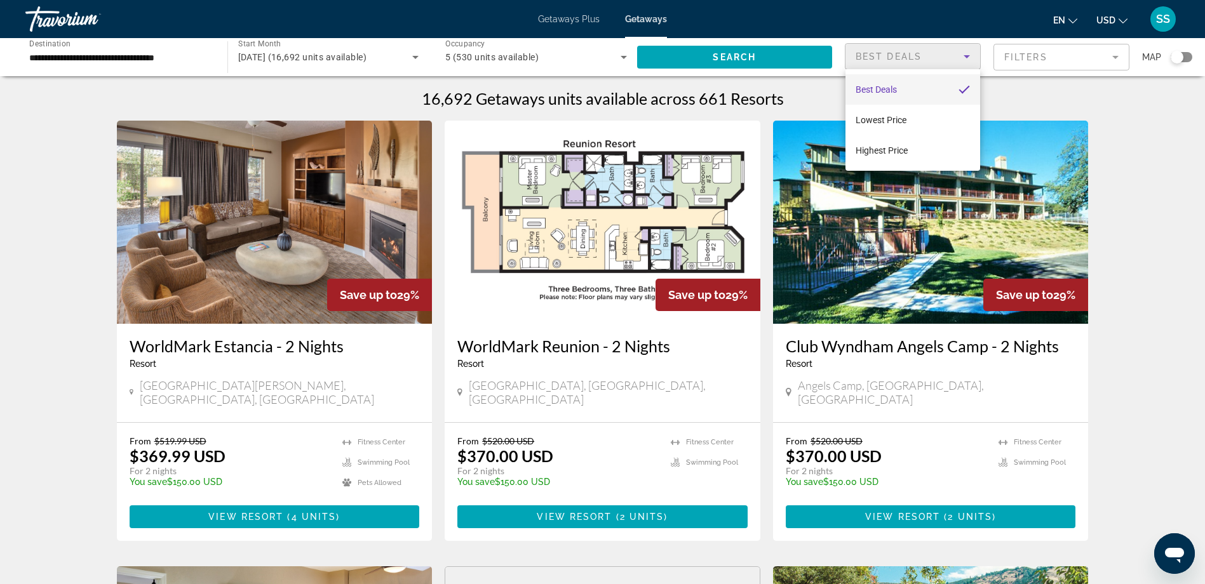
click at [1011, 54] on div at bounding box center [602, 292] width 1205 height 584
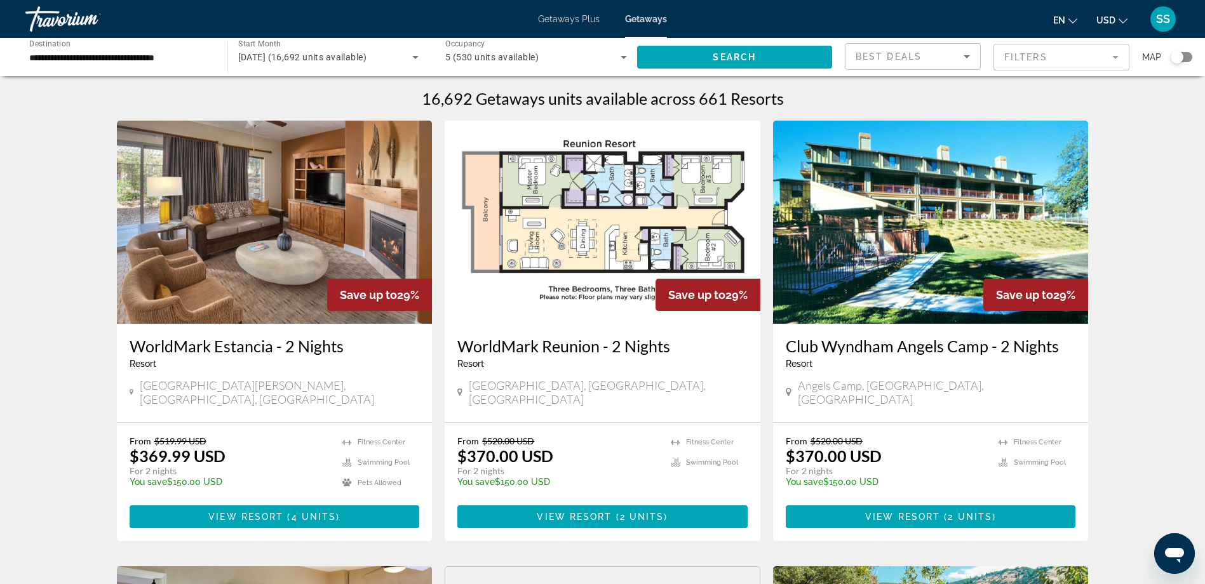
click at [1049, 54] on mat-form-field "Filters" at bounding box center [1061, 57] width 136 height 27
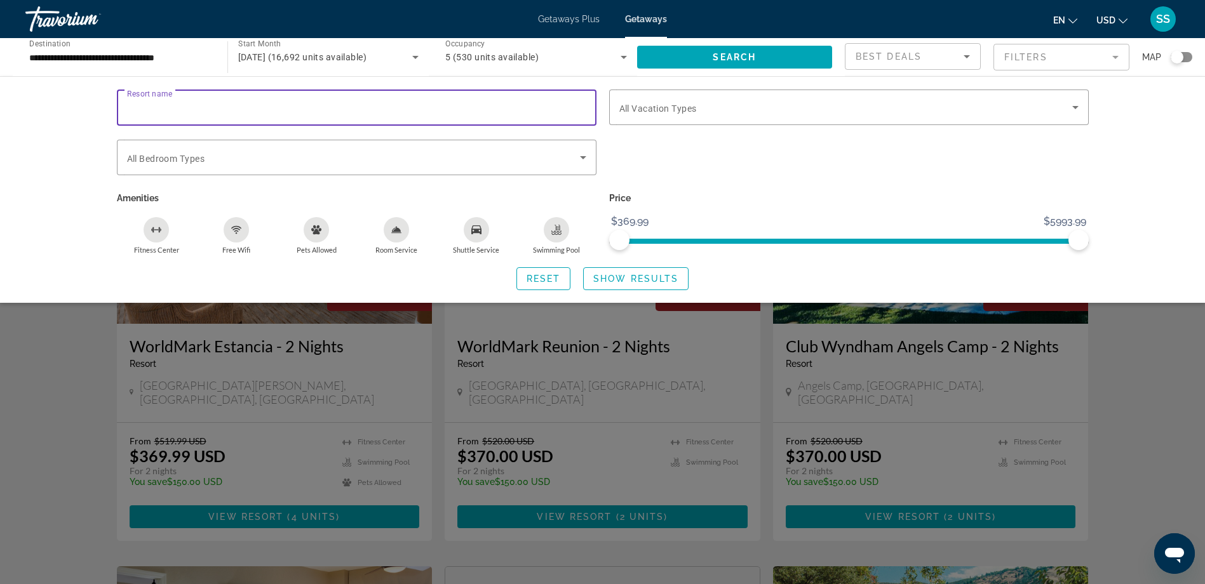
click at [238, 106] on input "Resort name" at bounding box center [356, 107] width 459 height 15
type input "********"
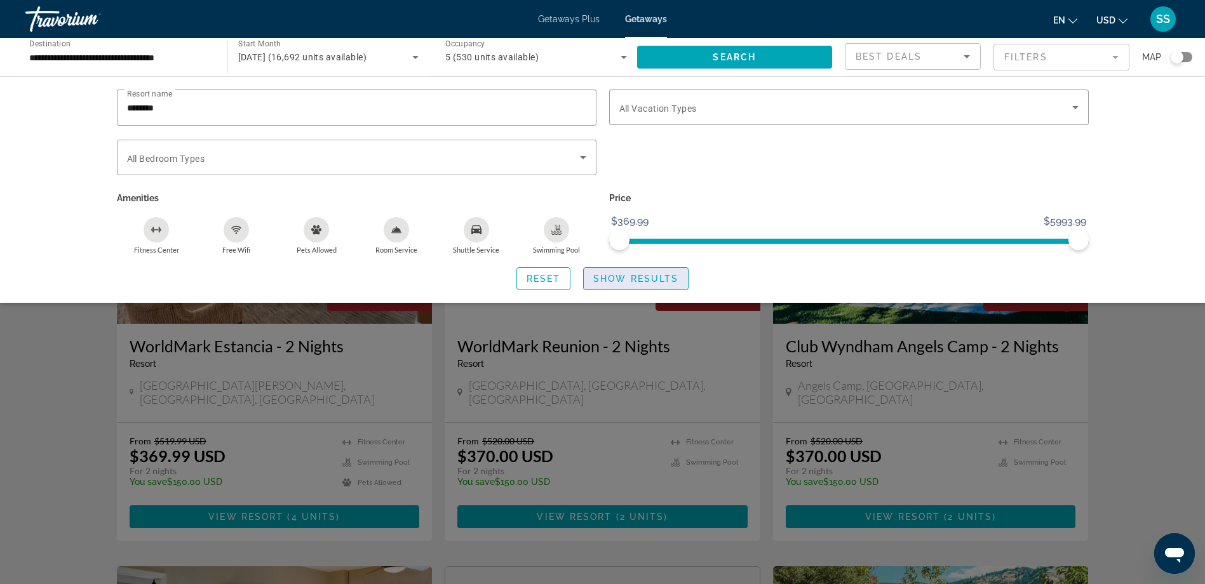
click at [637, 276] on span "Show Results" at bounding box center [635, 279] width 85 height 10
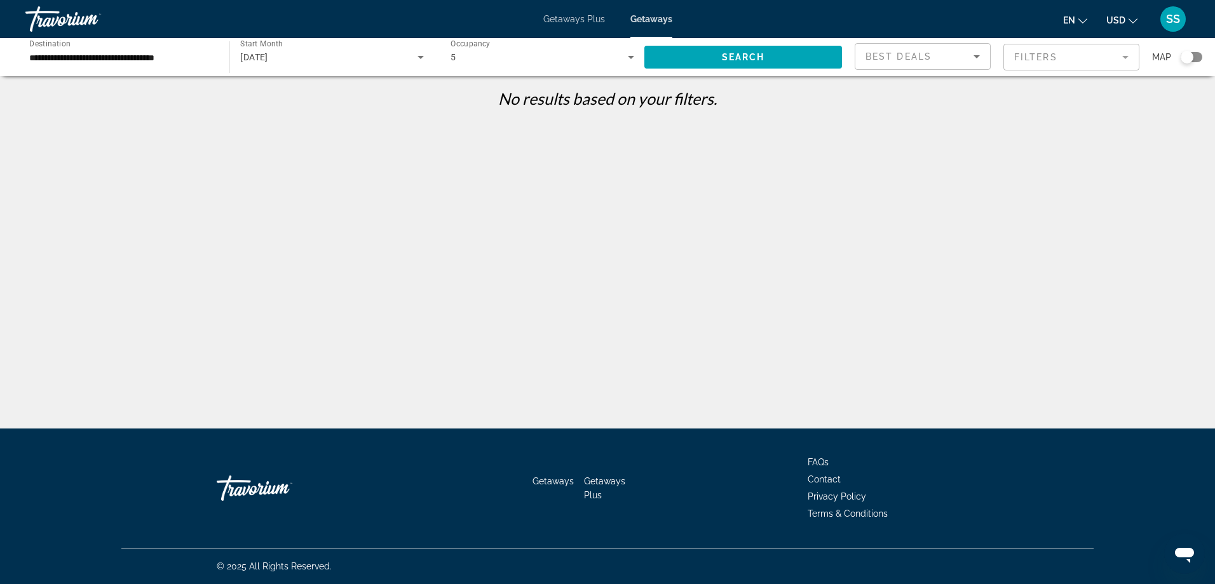
click at [577, 18] on span "Getaways Plus" at bounding box center [574, 19] width 62 height 10
